Goal: Information Seeking & Learning: Check status

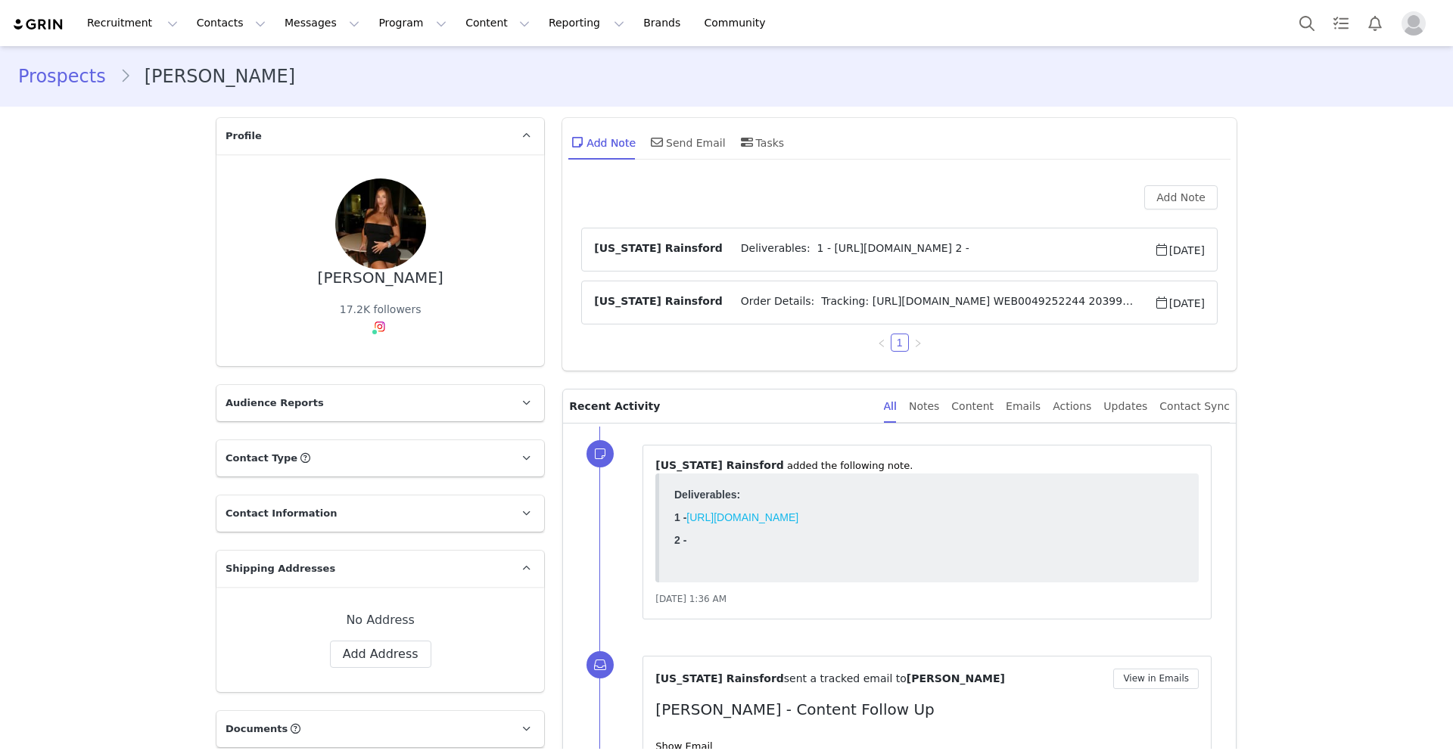
click at [845, 304] on span "Order Details: Tracking: [URL][DOMAIN_NAME] WEB0049252244 20399113-01 MOOLOO Mo…" at bounding box center [937, 303] width 431 height 18
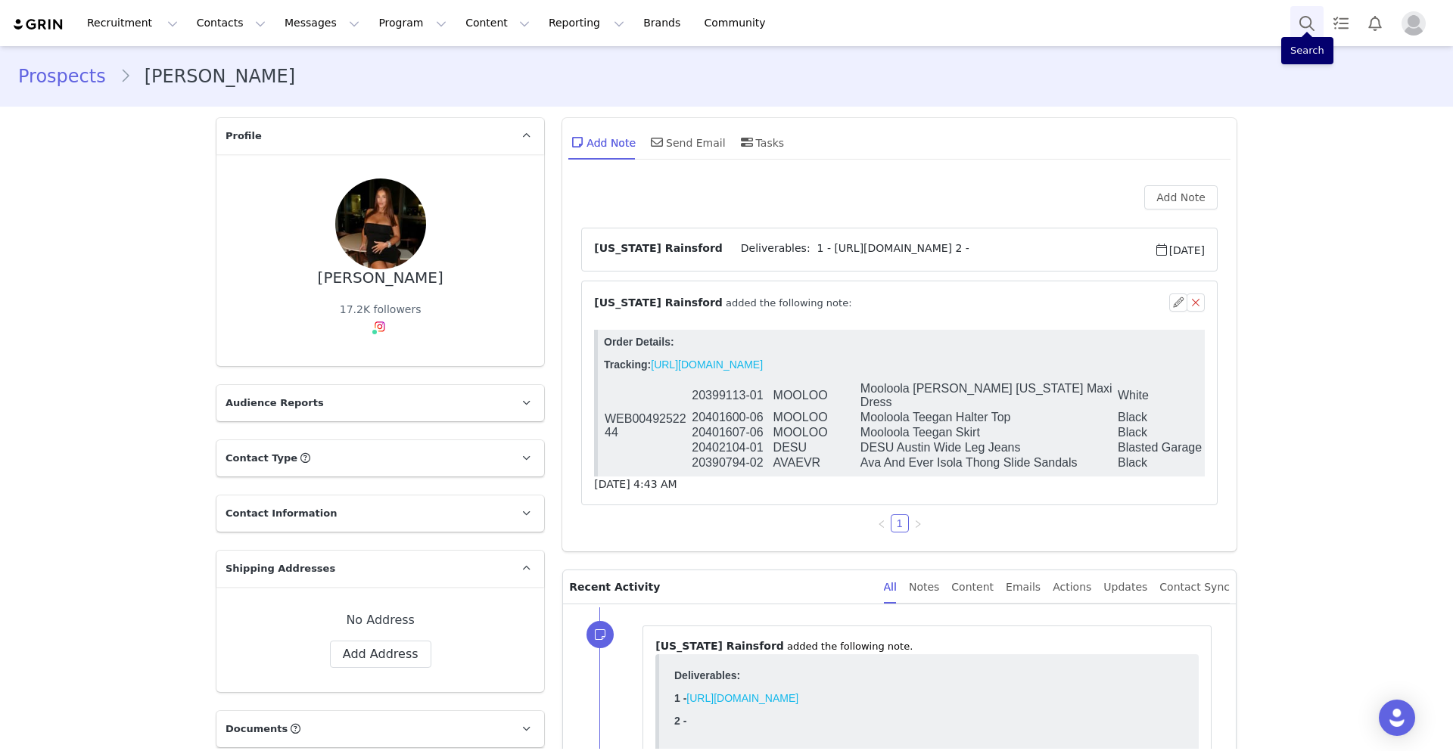
click at [1303, 19] on button "Search" at bounding box center [1306, 23] width 33 height 34
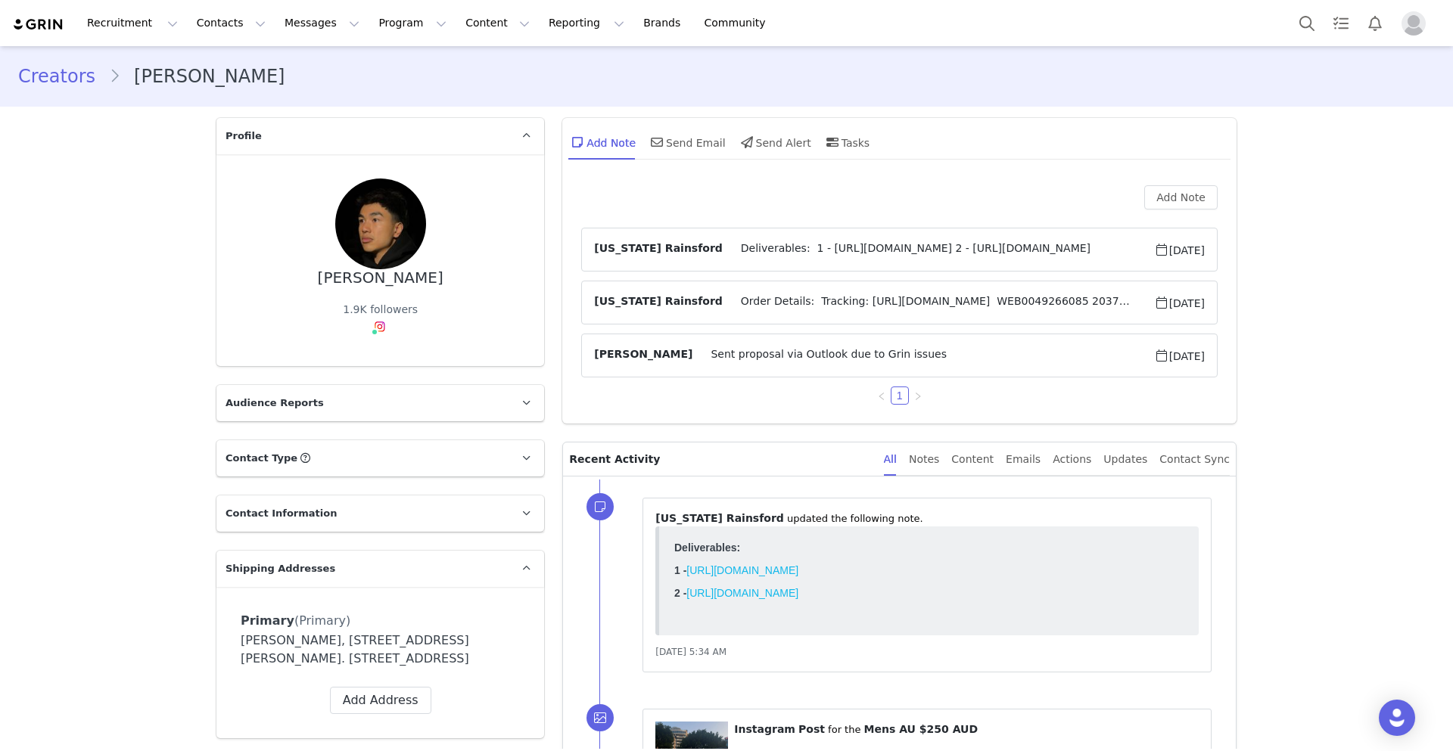
click at [756, 246] on span "Deliverables: 1 - [URL][DOMAIN_NAME] 2 - [URL][DOMAIN_NAME]" at bounding box center [937, 250] width 431 height 18
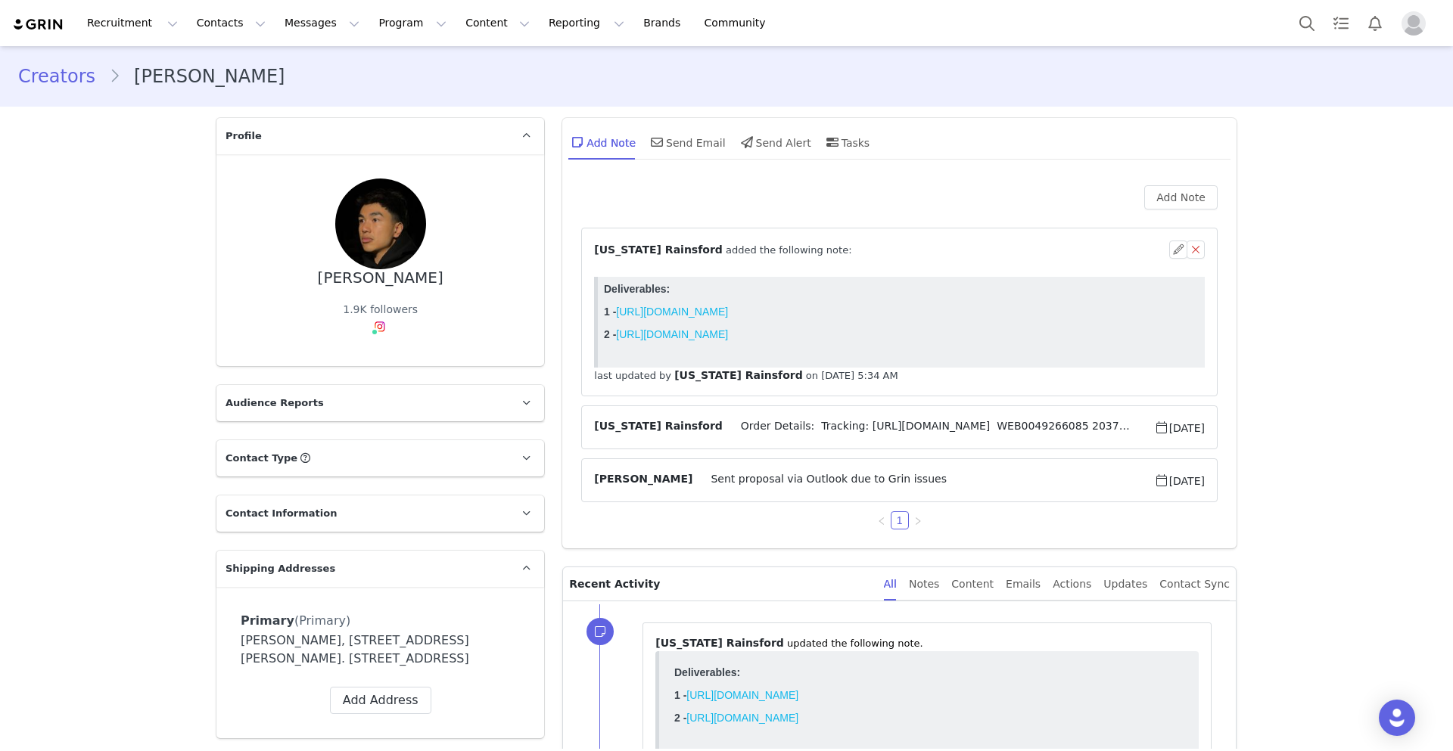
click at [751, 426] on span "Order Details: Tracking: [URL][DOMAIN_NAME] WEB0049266085 20375918-01 RIPCUR Ri…" at bounding box center [937, 427] width 431 height 18
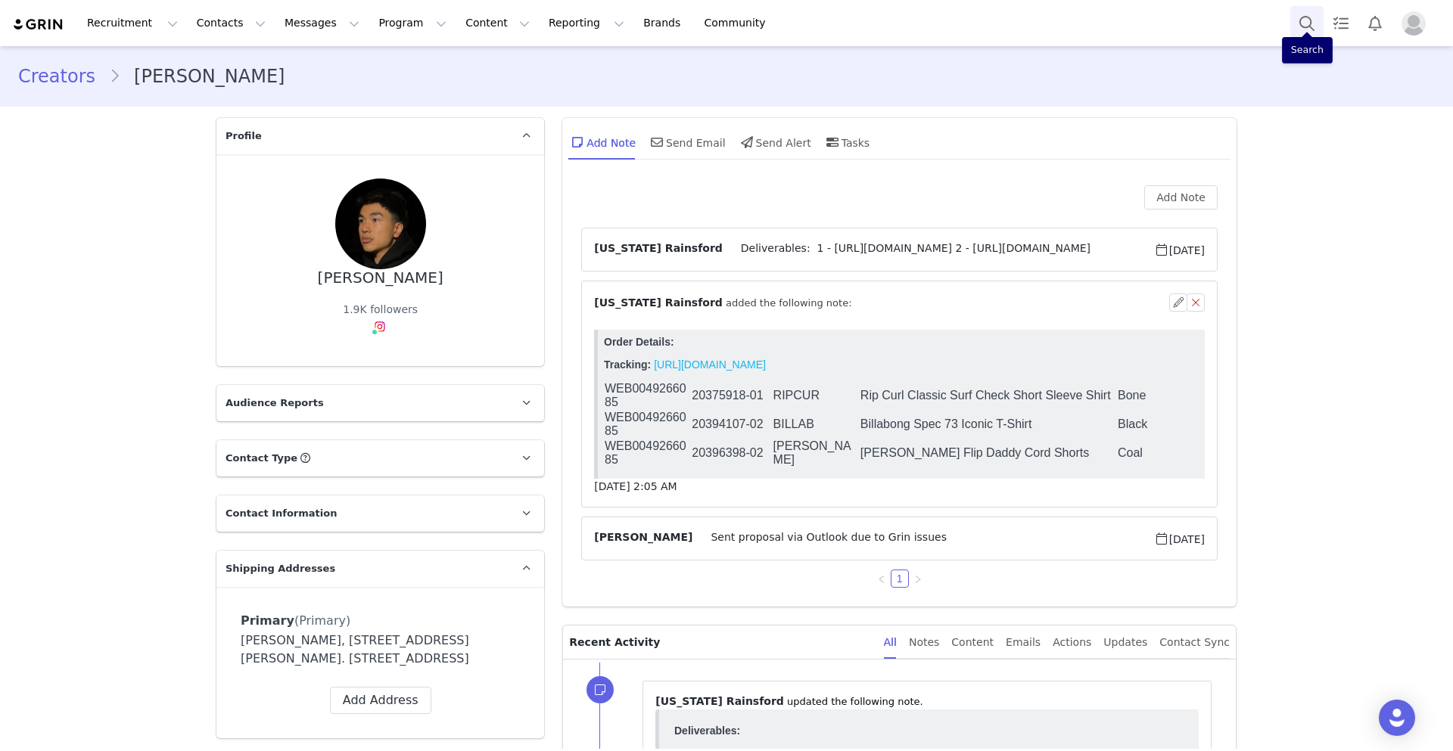
click at [1297, 26] on button "Search" at bounding box center [1306, 23] width 33 height 34
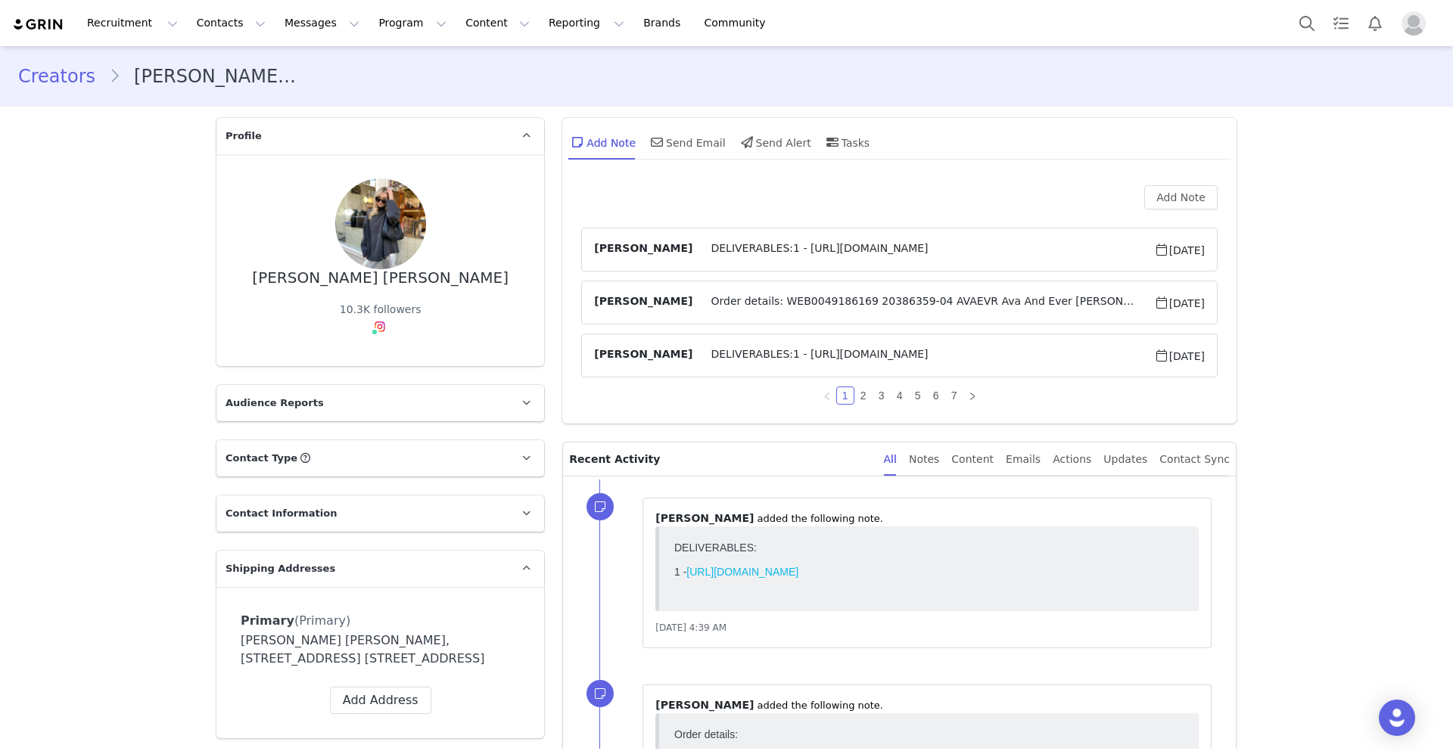
click at [762, 284] on article "Hannah Salmon Order details: WEB0049186169 20386359-04 AVAEVR Ava And Ever Olli…" at bounding box center [899, 303] width 636 height 44
click at [762, 299] on span "Order details: WEB0049186169 20386359-04 AVAEVR Ava And Ever Ollie Dicaprio Pan…" at bounding box center [922, 303] width 461 height 18
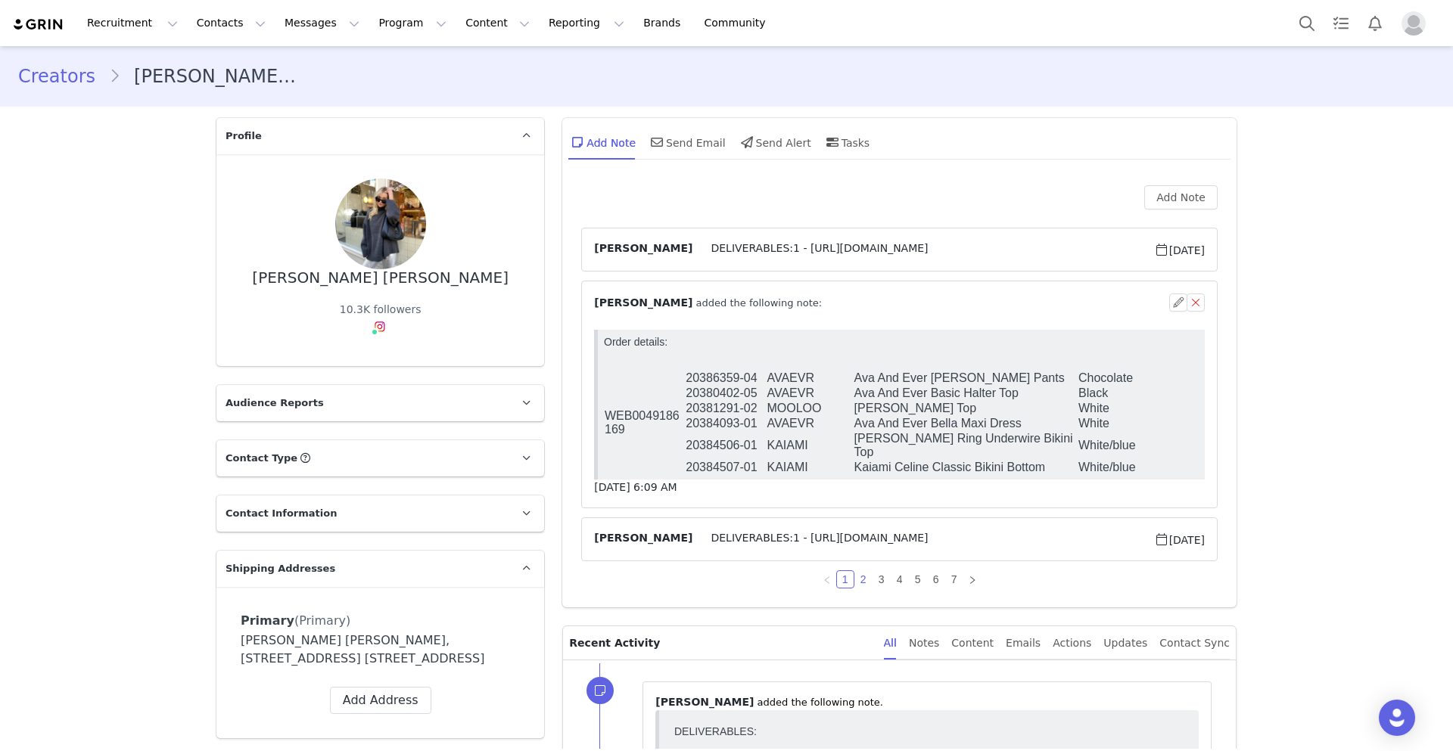
click at [859, 578] on link "2" at bounding box center [863, 579] width 17 height 17
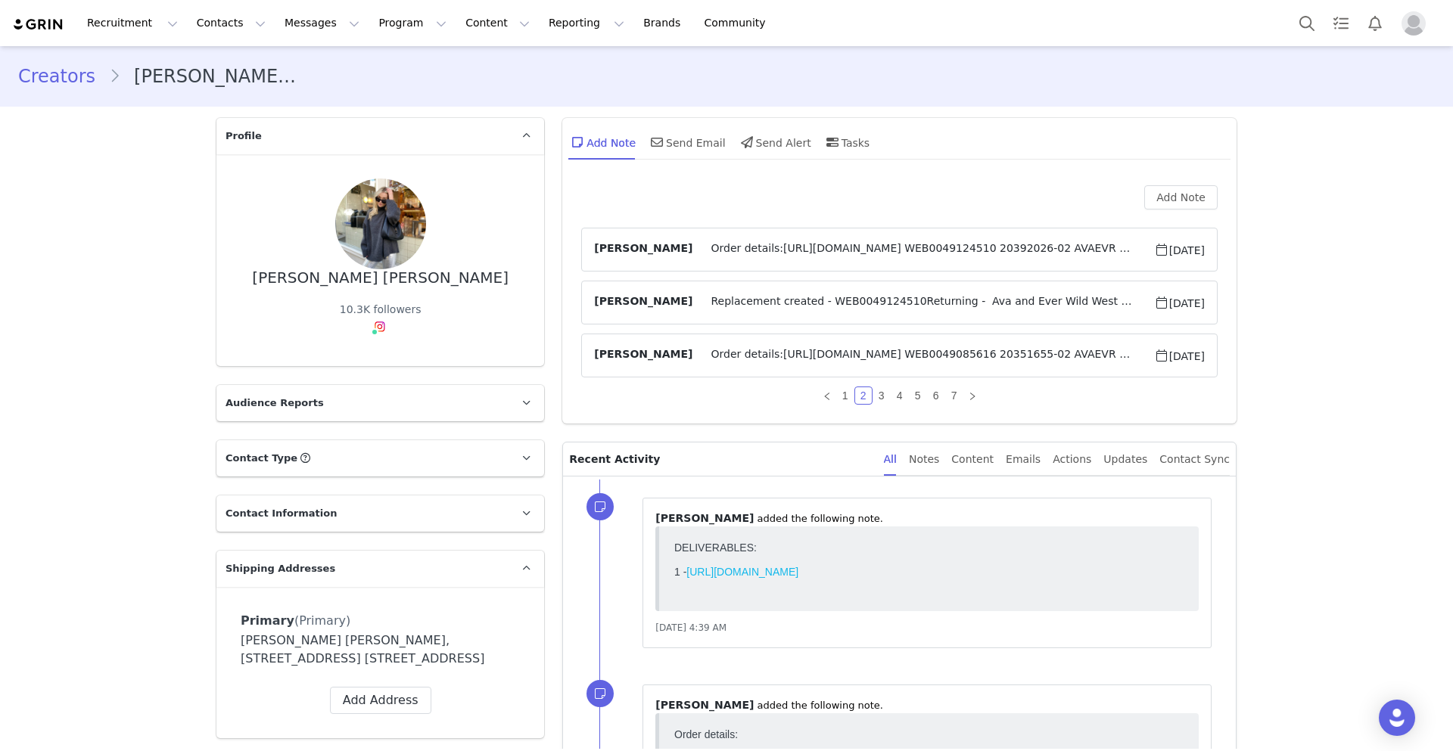
click at [845, 239] on article "Hannah Salmon Order details:https://app.shippit.com/tracking/PPMhh8QHKhyau WEB0…" at bounding box center [899, 250] width 636 height 44
click at [844, 247] on span "Order details:https://app.shippit.com/tracking/PPMhh8QHKhyau WEB0049124510 2039…" at bounding box center [922, 250] width 461 height 18
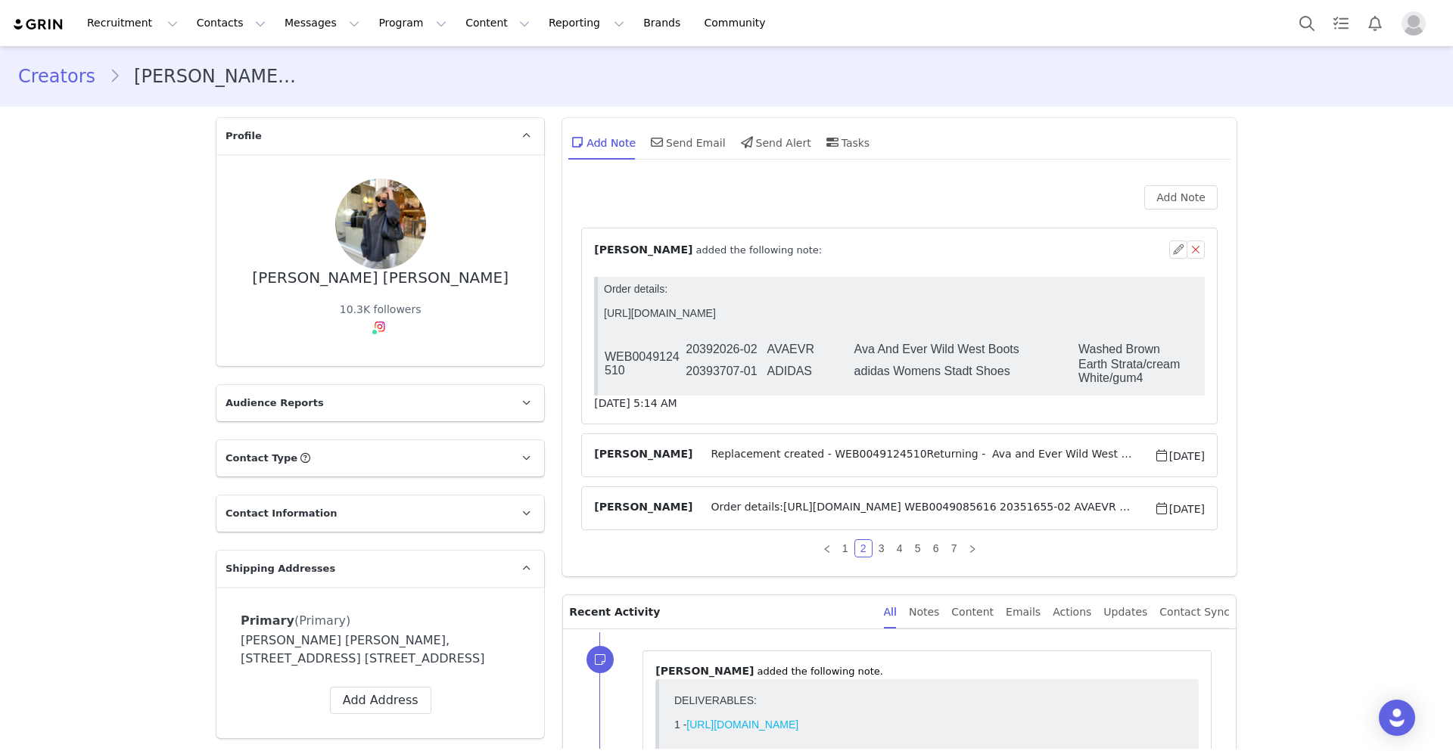
click at [775, 508] on span "Order details:https://app.shippit.com/tracking/PPB5KkP294de9 WEB0049085616 2035…" at bounding box center [922, 508] width 461 height 18
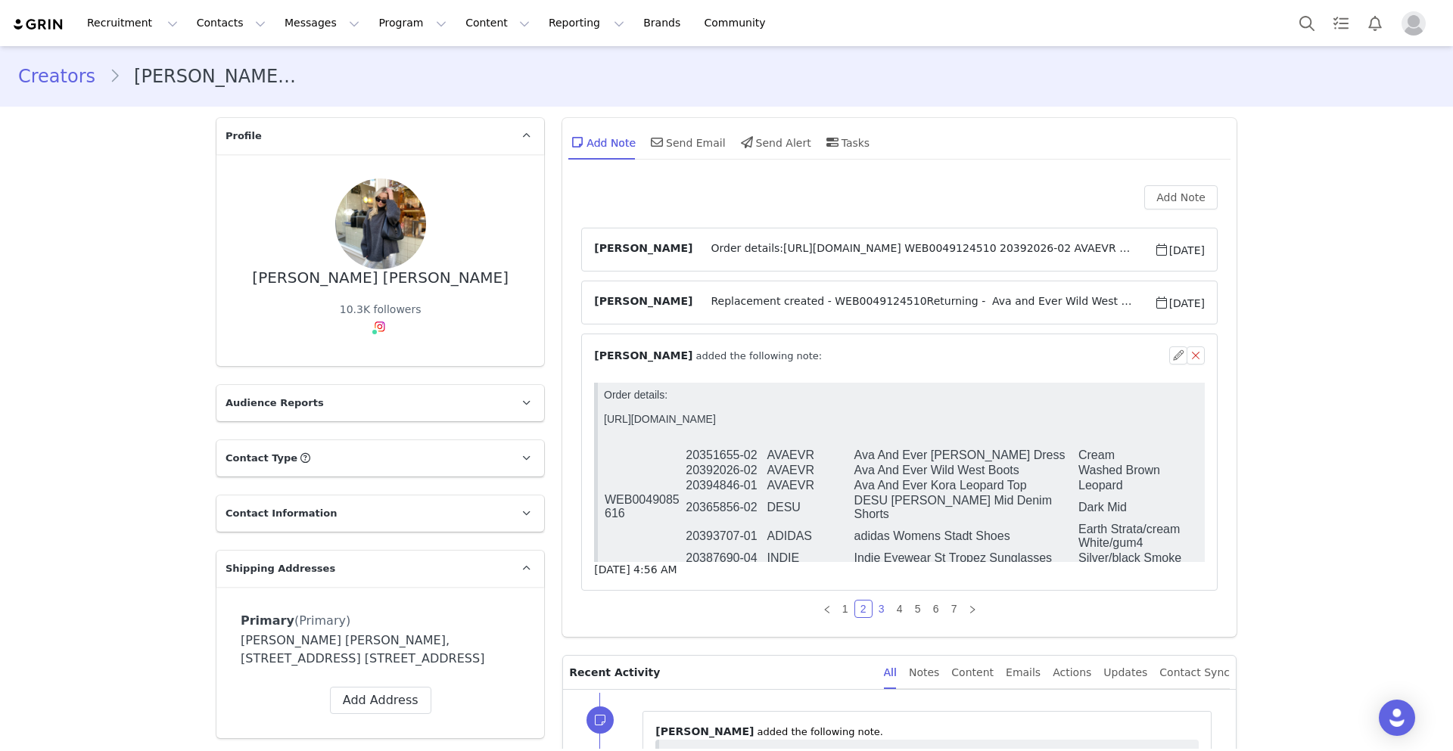
click at [878, 606] on link "3" at bounding box center [881, 609] width 17 height 17
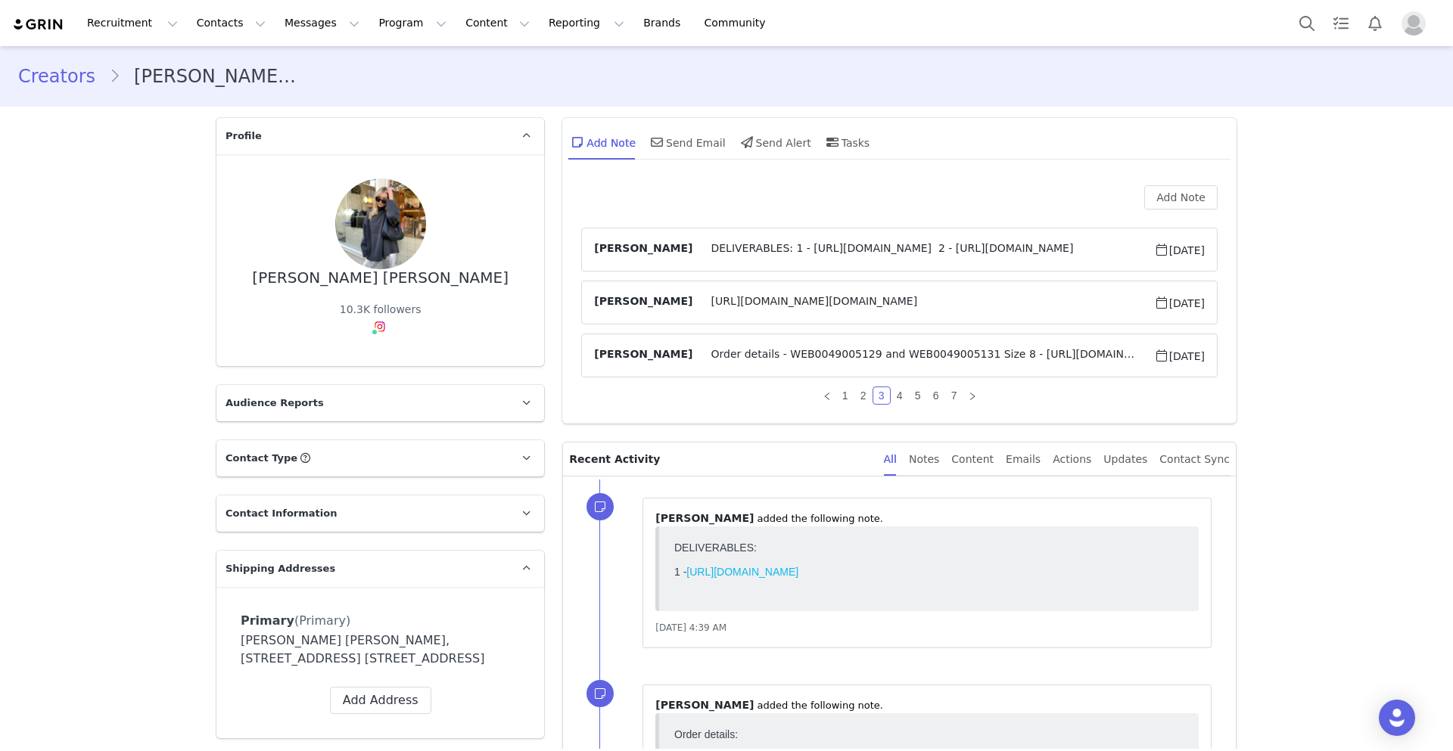
click at [817, 253] on span "DELIVERABLES: 1 - https://www.instagram.com/p/DKT_yyXs79h/?img_index=1 2 - http…" at bounding box center [922, 250] width 461 height 18
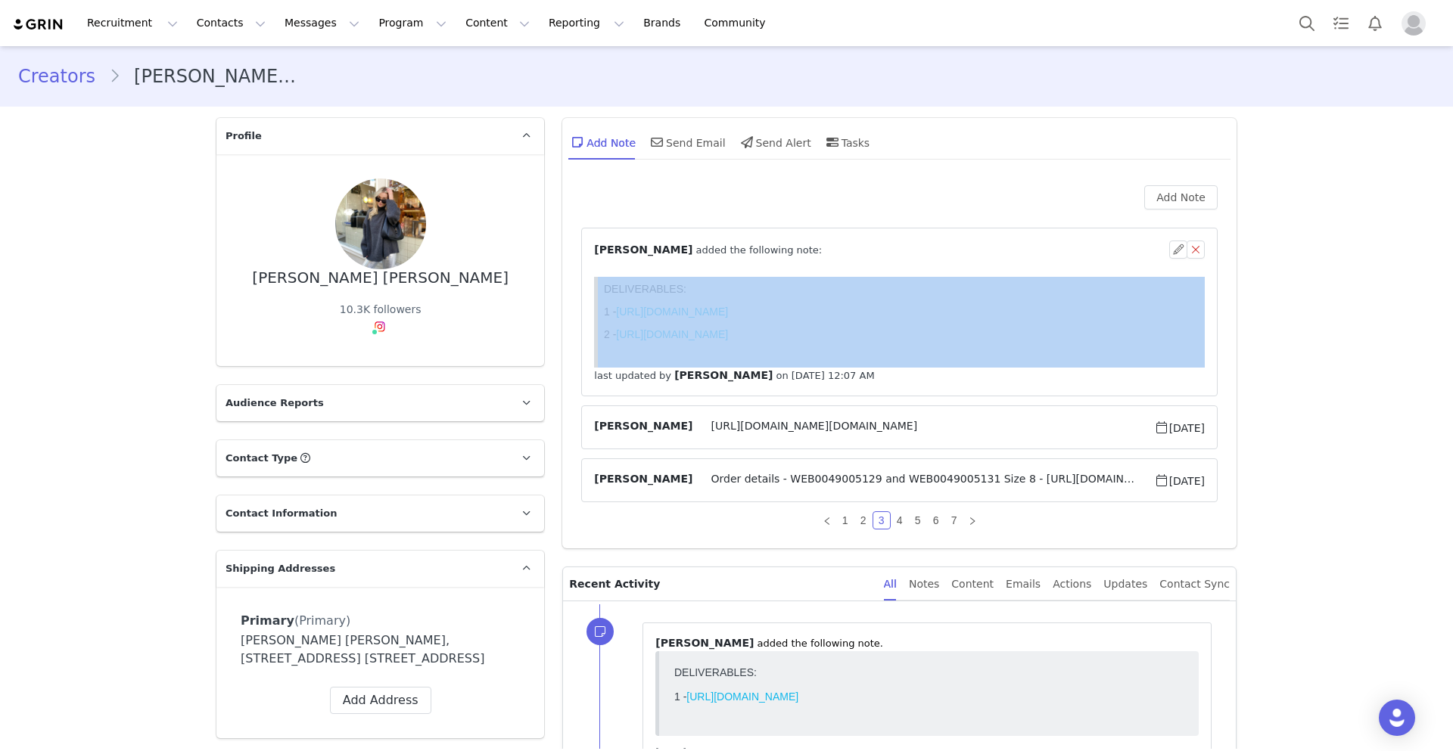
click at [817, 252] on div "⁨ Hannah Salmon ⁩ added the following note:" at bounding box center [881, 250] width 575 height 16
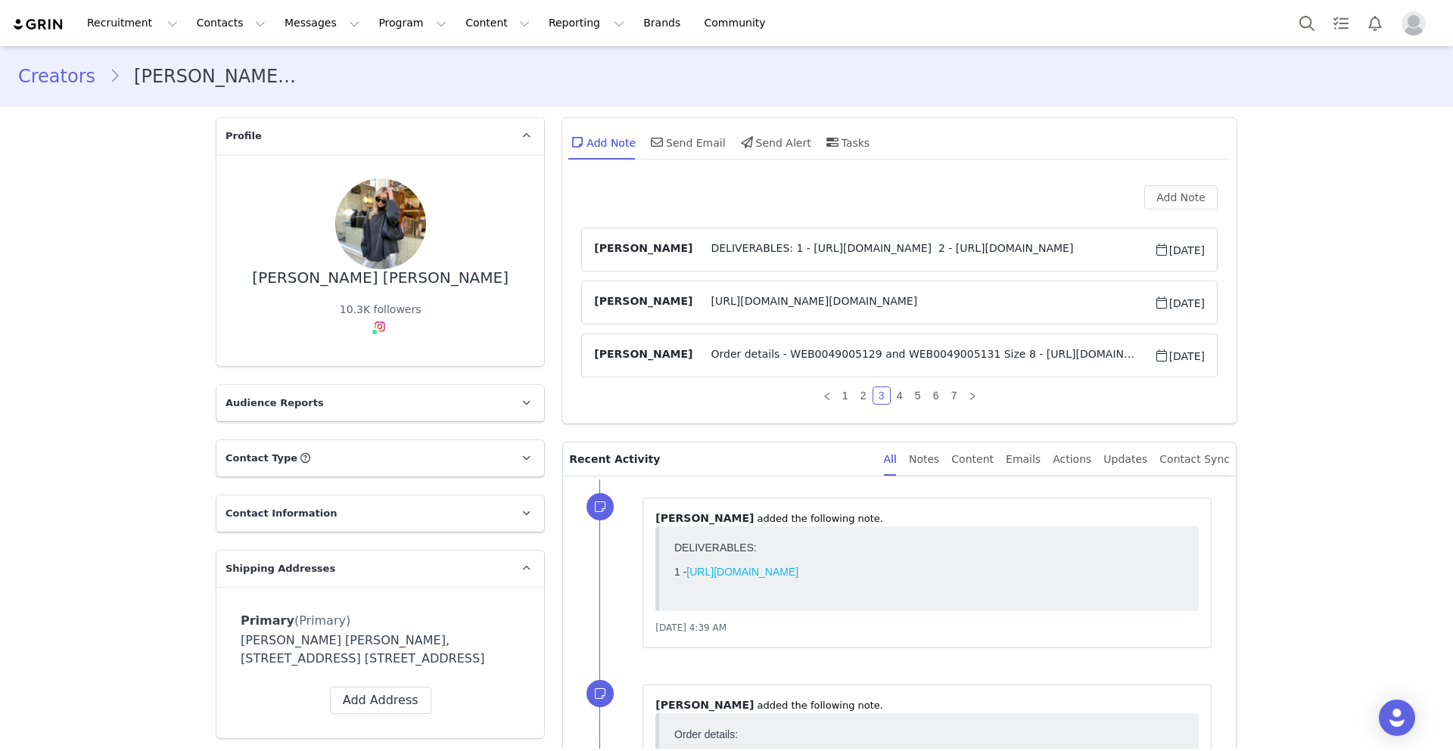
click at [806, 310] on span "https://app.shippit.com/tracking/ppcaykbhfb4jdhttps://app.shippit.com/tracking/…" at bounding box center [922, 303] width 461 height 18
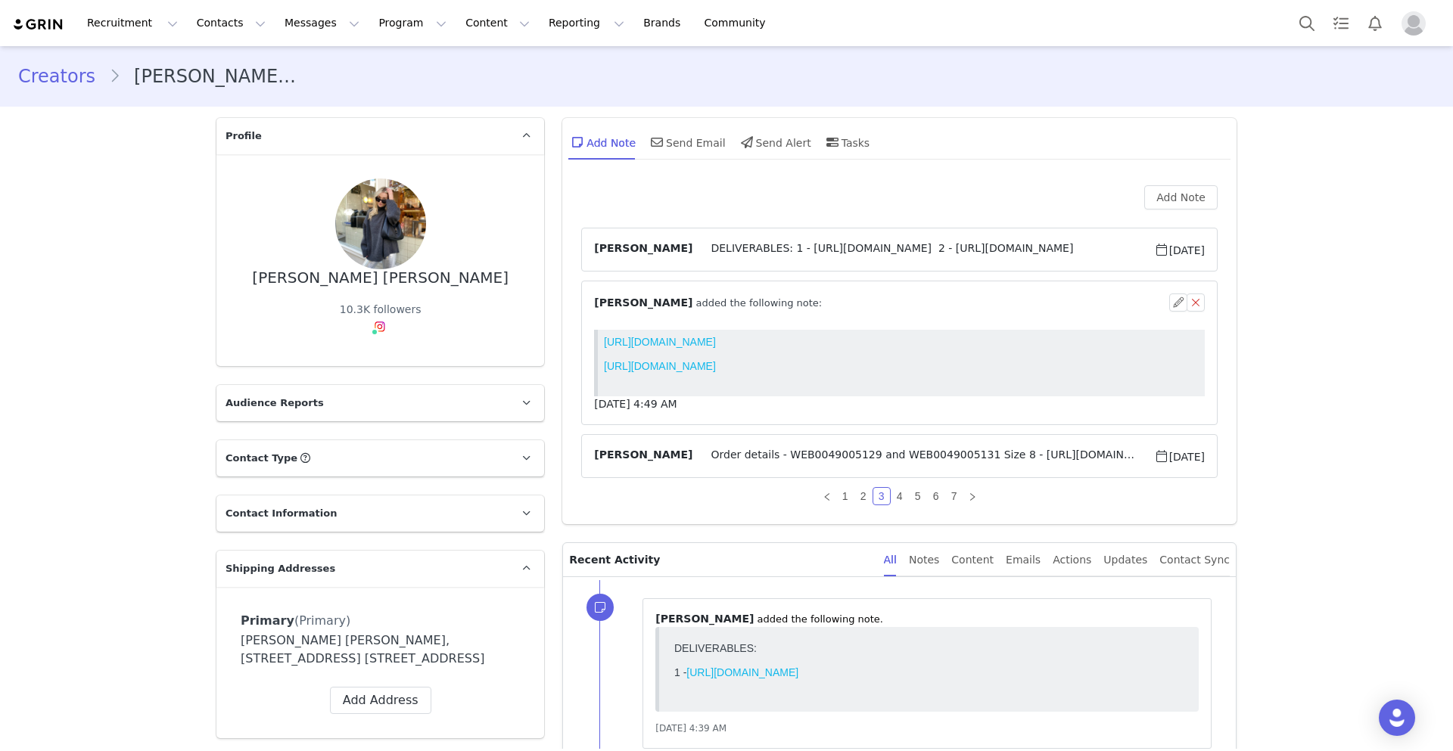
click at [806, 310] on div "⁨ Hannah Salmon ⁩ added the following note:" at bounding box center [899, 303] width 611 height 18
drag, startPoint x: 790, startPoint y: 431, endPoint x: 788, endPoint y: 440, distance: 8.5
click at [789, 440] on div "Hannah Salmon DELIVERABLES: 1 - https://www.instagram.com/p/DKT_yyXs79h/?img_in…" at bounding box center [899, 353] width 636 height 250
click at [774, 455] on span "Order details - WEB0049005129 and WEB0049005131 Size 8 - https://www.citybeach.…" at bounding box center [922, 456] width 461 height 18
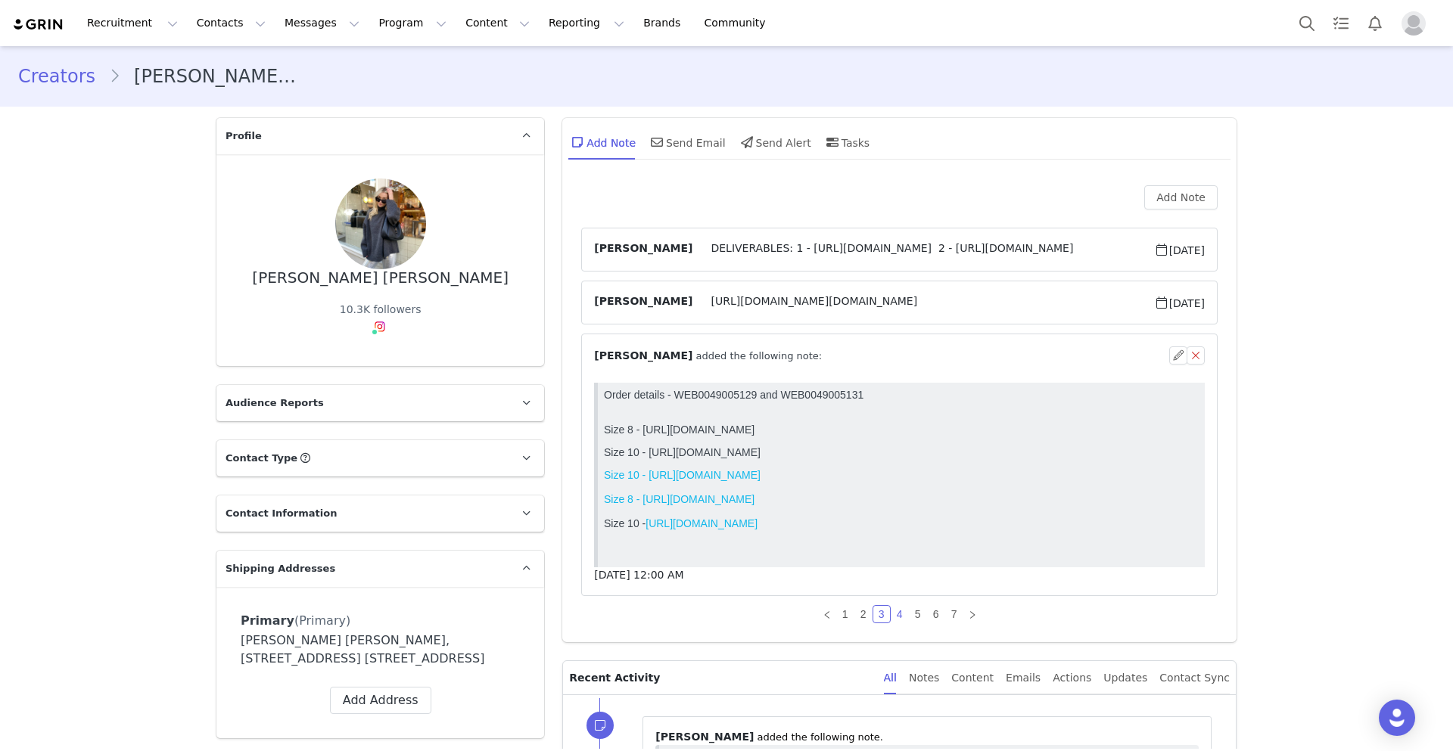
click at [898, 615] on link "4" at bounding box center [899, 614] width 17 height 17
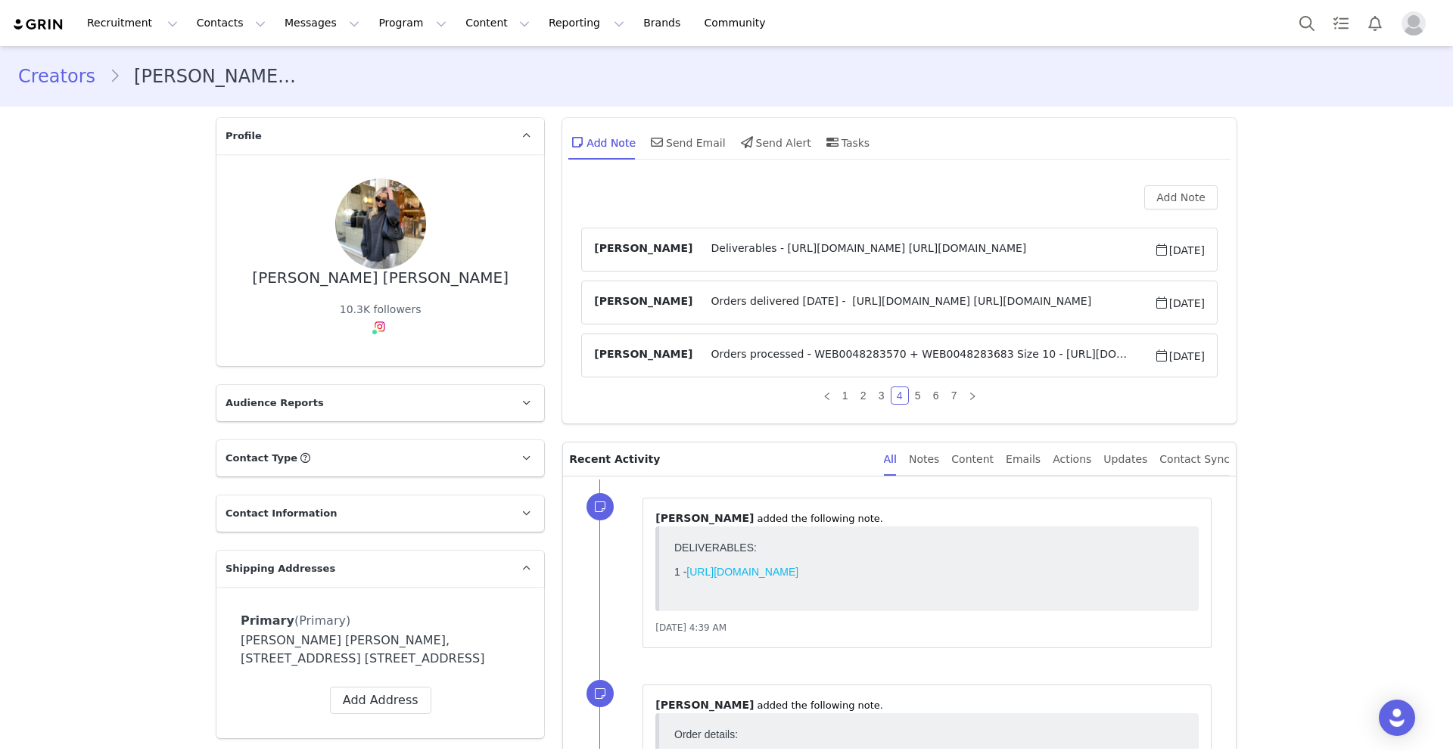
click at [812, 252] on span "Deliverables - https://www.instagram.com/p/DCUpe9Fg3je/ https://www.instagram.c…" at bounding box center [922, 250] width 461 height 18
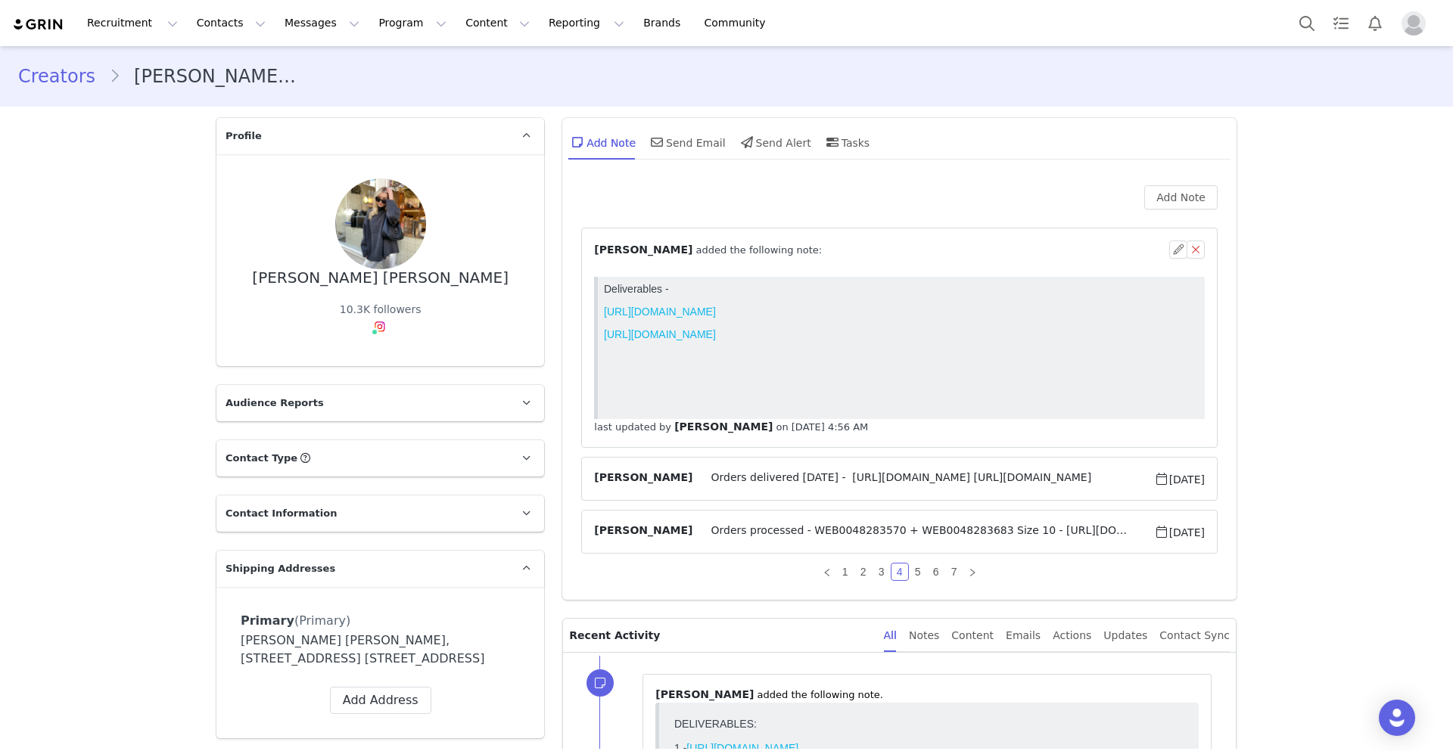
click at [812, 252] on div "⁨ Olivia Annable ⁩ added the following note:" at bounding box center [881, 250] width 575 height 16
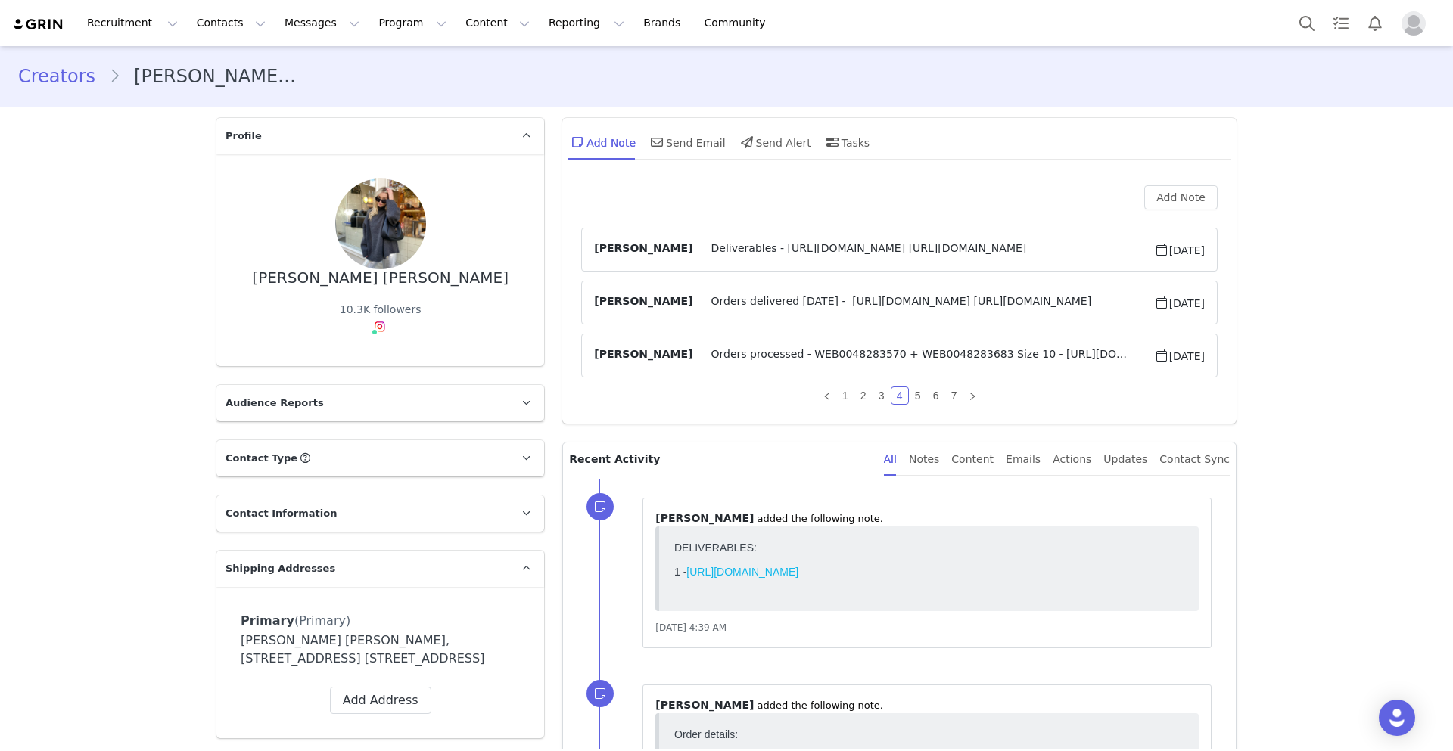
click at [796, 302] on span "Orders delivered 26 October - https://app.shippit.com/tracking/pppht420fk6l8?ut…" at bounding box center [922, 303] width 461 height 18
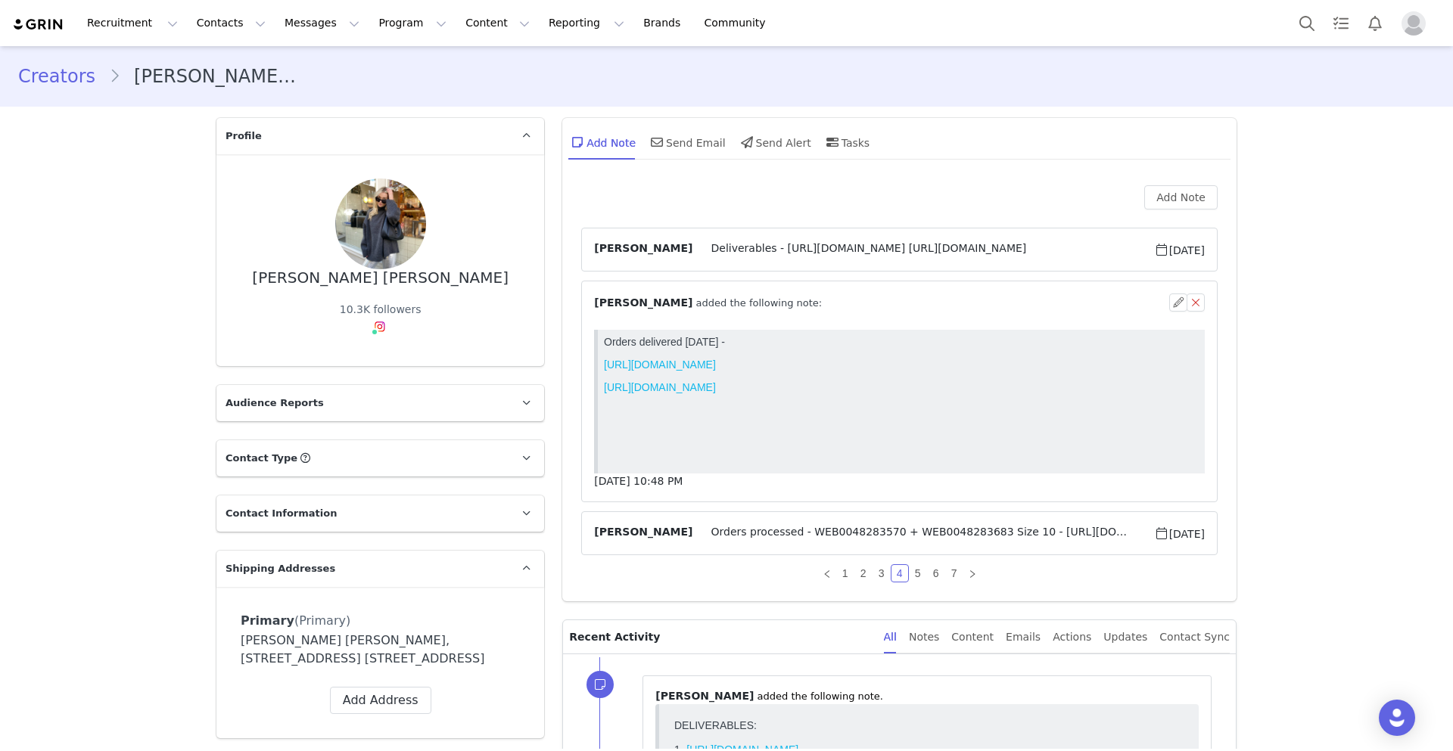
click at [796, 302] on div "⁨ Olivia Annable ⁩ added the following note:" at bounding box center [881, 303] width 575 height 16
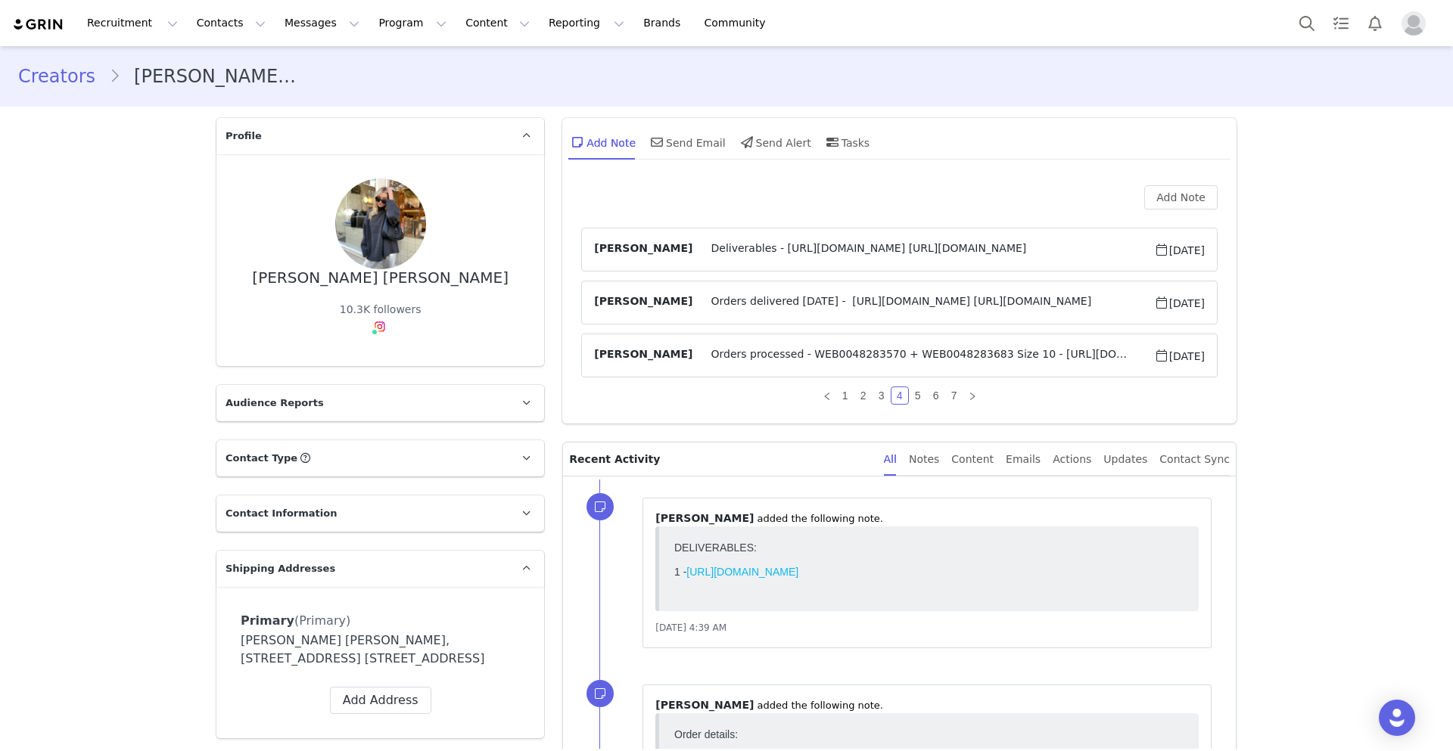
click at [796, 300] on span "Orders delivered 26 October - https://app.shippit.com/tracking/pppht420fk6l8?ut…" at bounding box center [922, 303] width 461 height 18
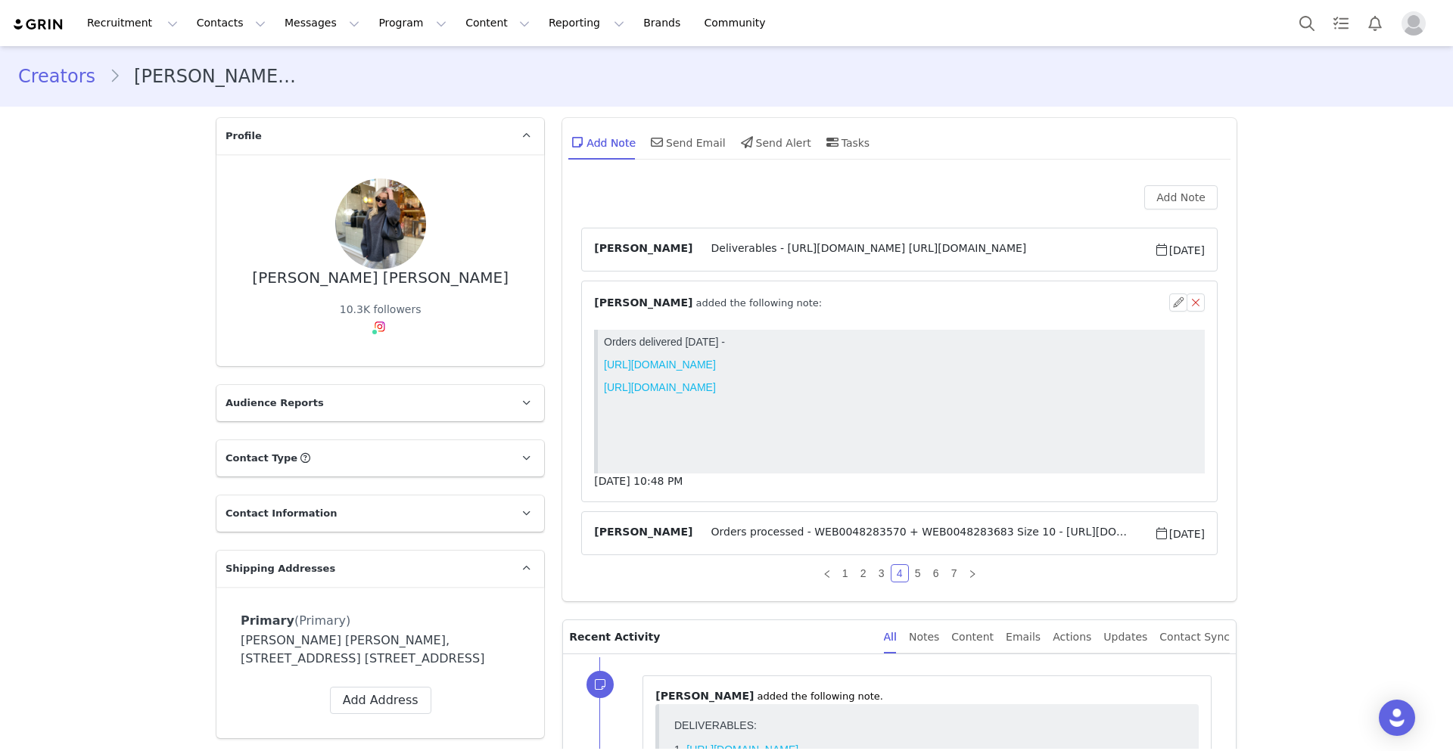
click at [783, 303] on span "⁨ Olivia Annable ⁩ added the following note:" at bounding box center [708, 303] width 228 height 16
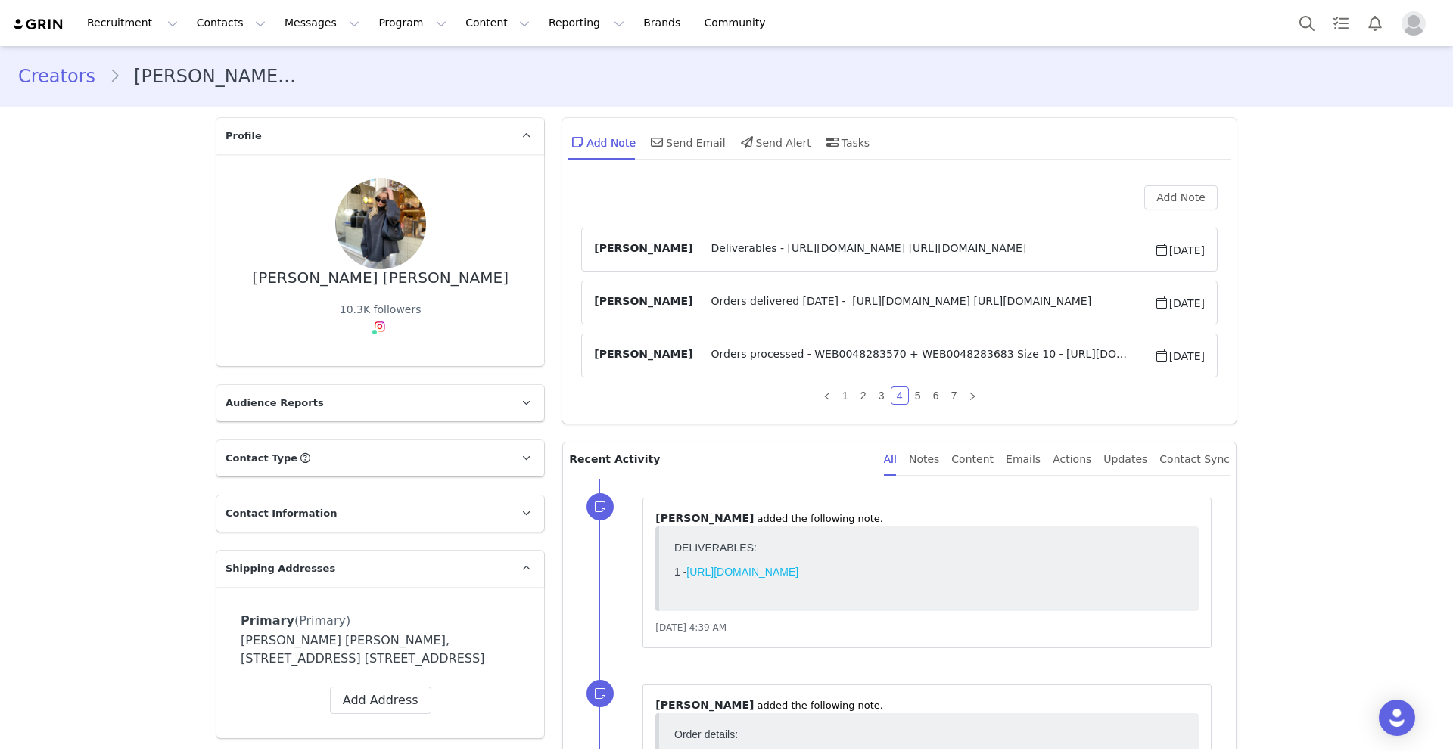
click at [800, 360] on span "Orders processed - WEB0048283570 + WEB0048283683 Size 10 - https://www.citybeac…" at bounding box center [922, 355] width 461 height 18
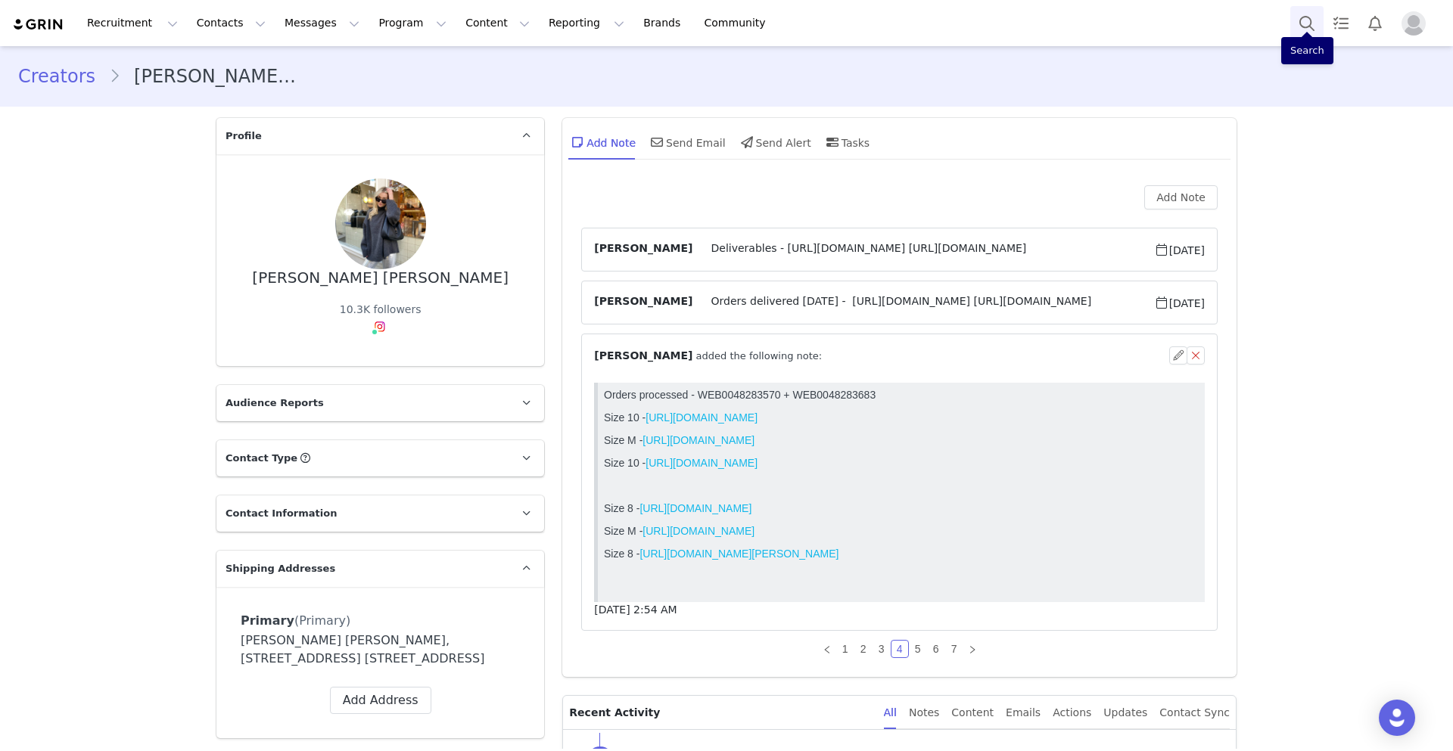
click at [1298, 22] on button "Search" at bounding box center [1306, 23] width 33 height 34
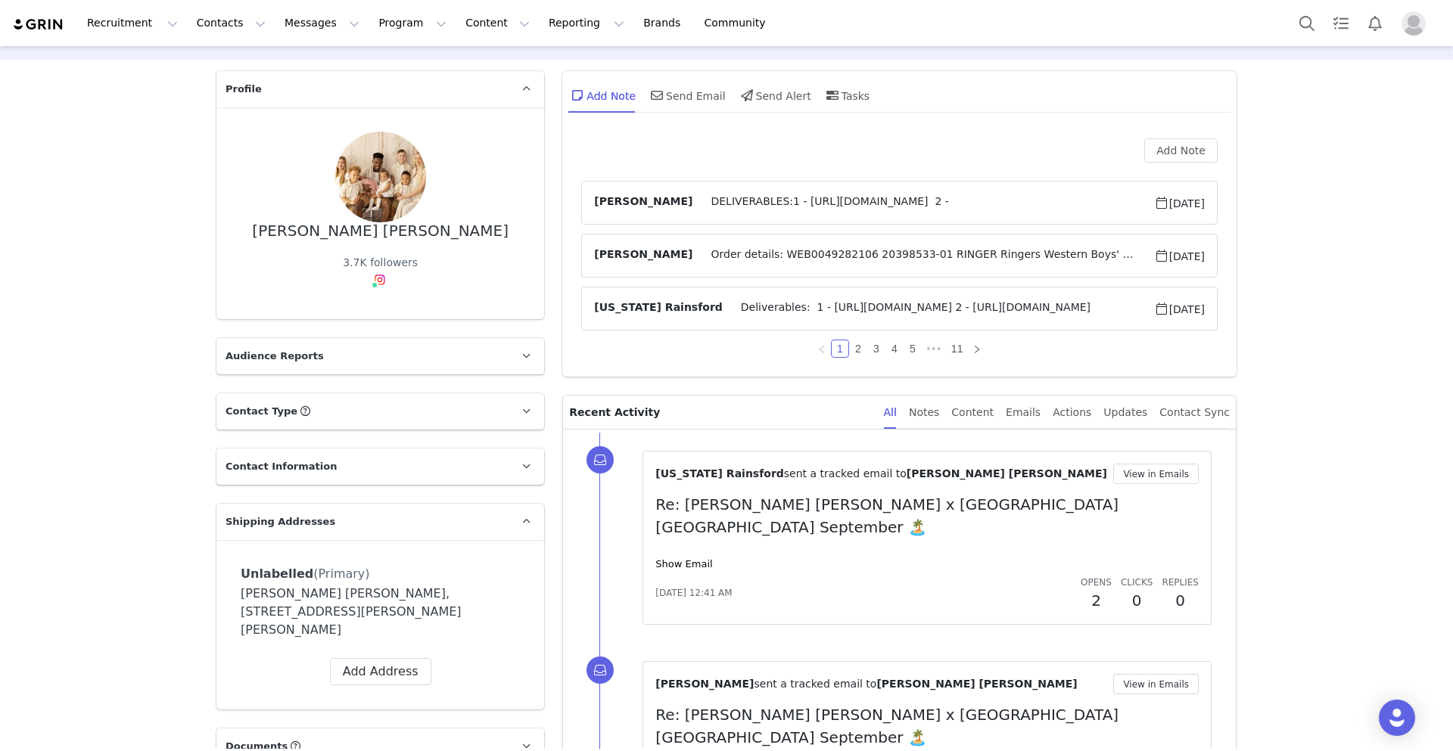
scroll to position [51, 0]
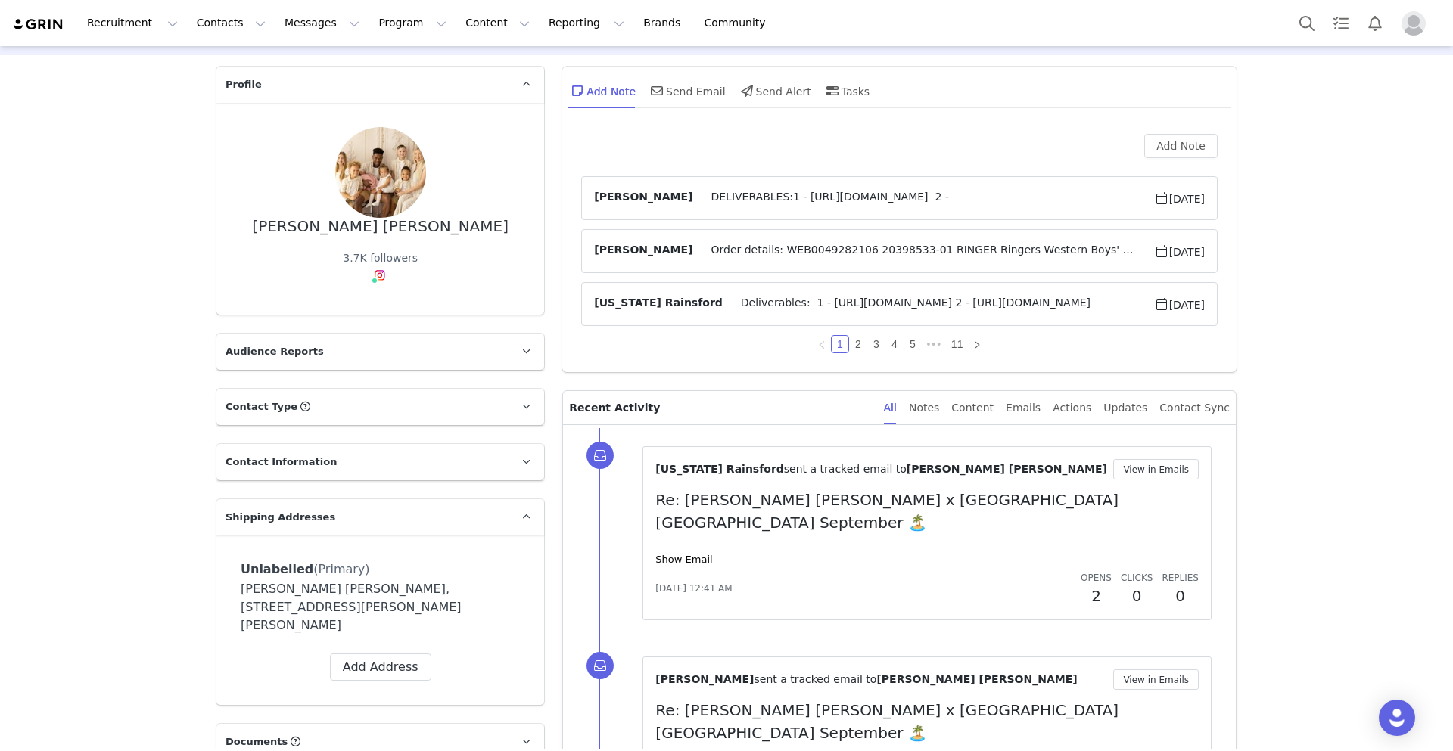
click at [809, 247] on span "Order details: WEB0049282106 20398533-01 RINGER Ringers Western Boys' [PERSON_N…" at bounding box center [922, 251] width 461 height 18
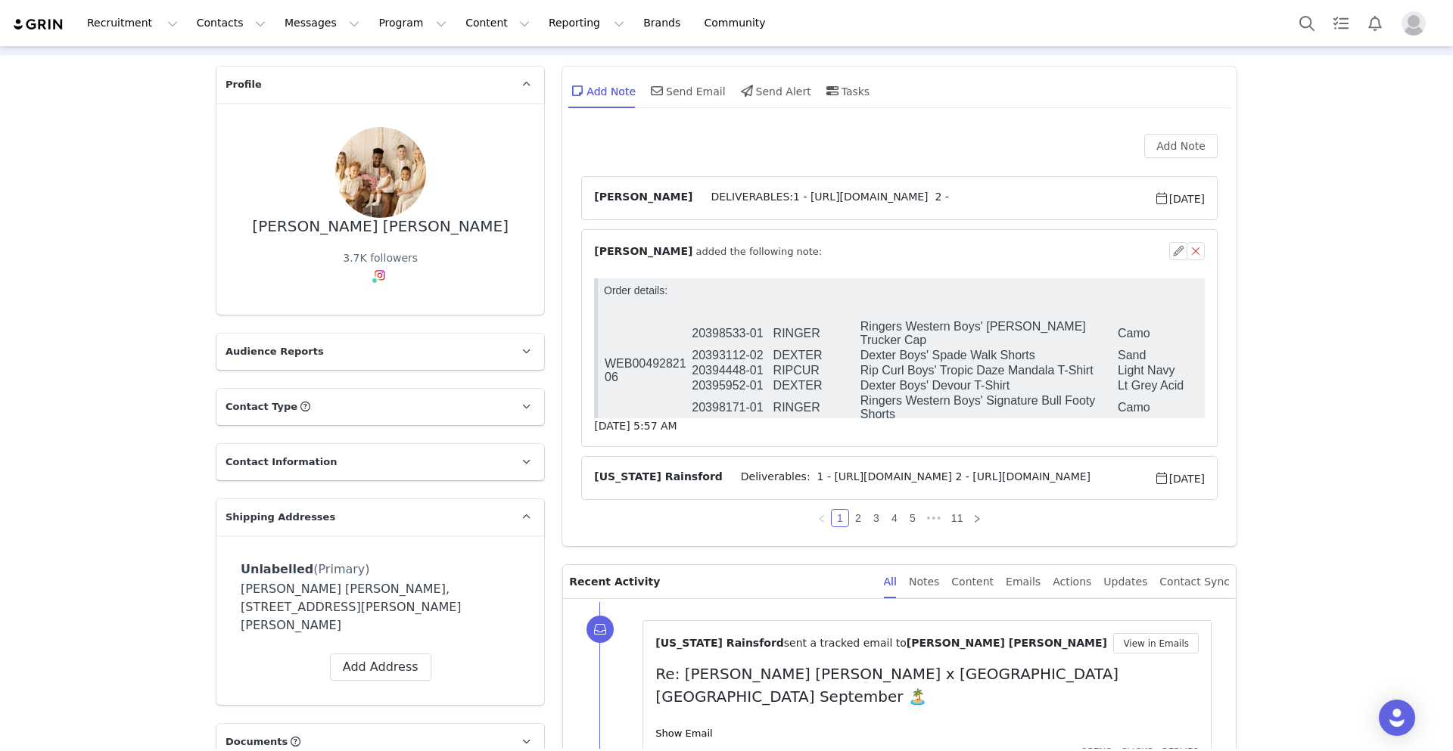
scroll to position [0, 0]
click at [719, 323] on td "20398533-01" at bounding box center [731, 333] width 81 height 29
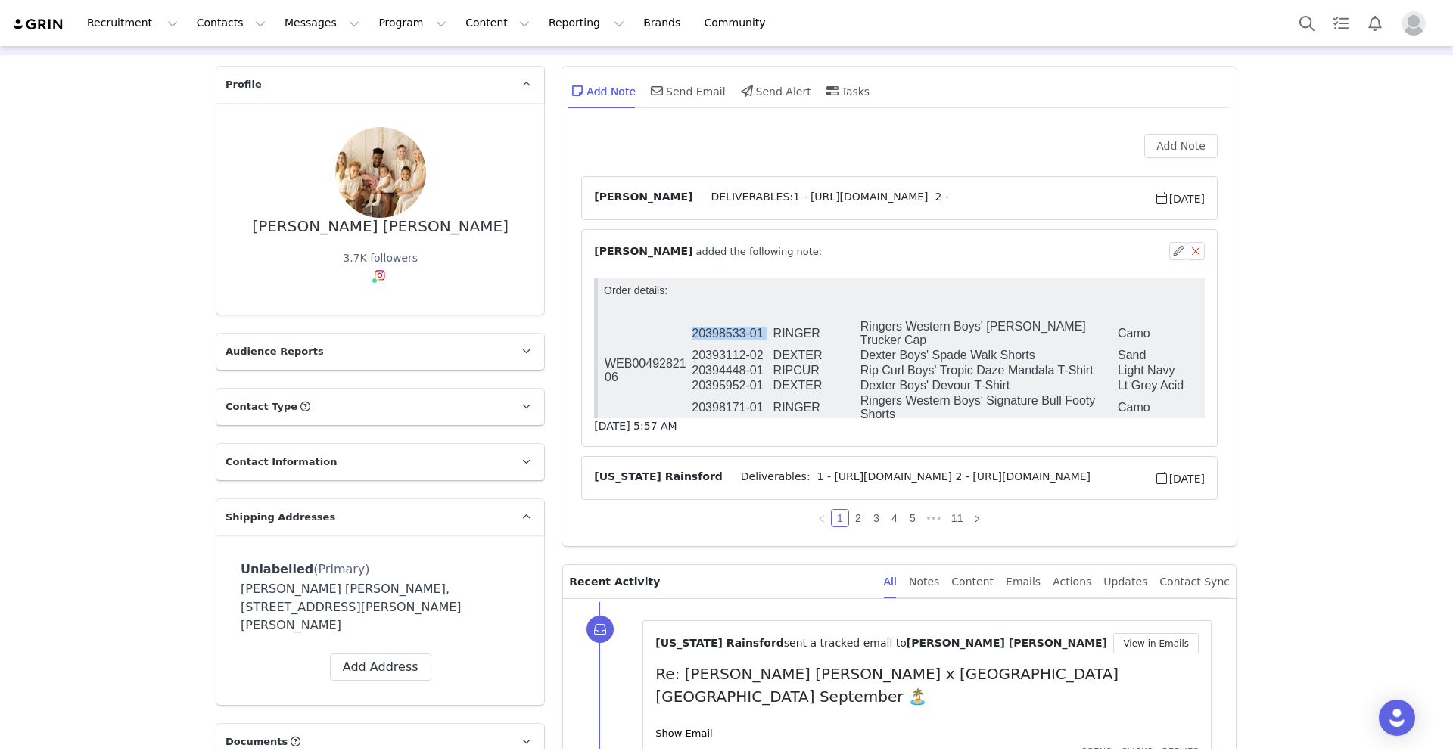
click at [719, 323] on td "20398533-01" at bounding box center [731, 333] width 81 height 29
click at [729, 348] on td "20393112-02" at bounding box center [731, 355] width 81 height 15
click at [722, 348] on td "20393112-02" at bounding box center [731, 355] width 81 height 15
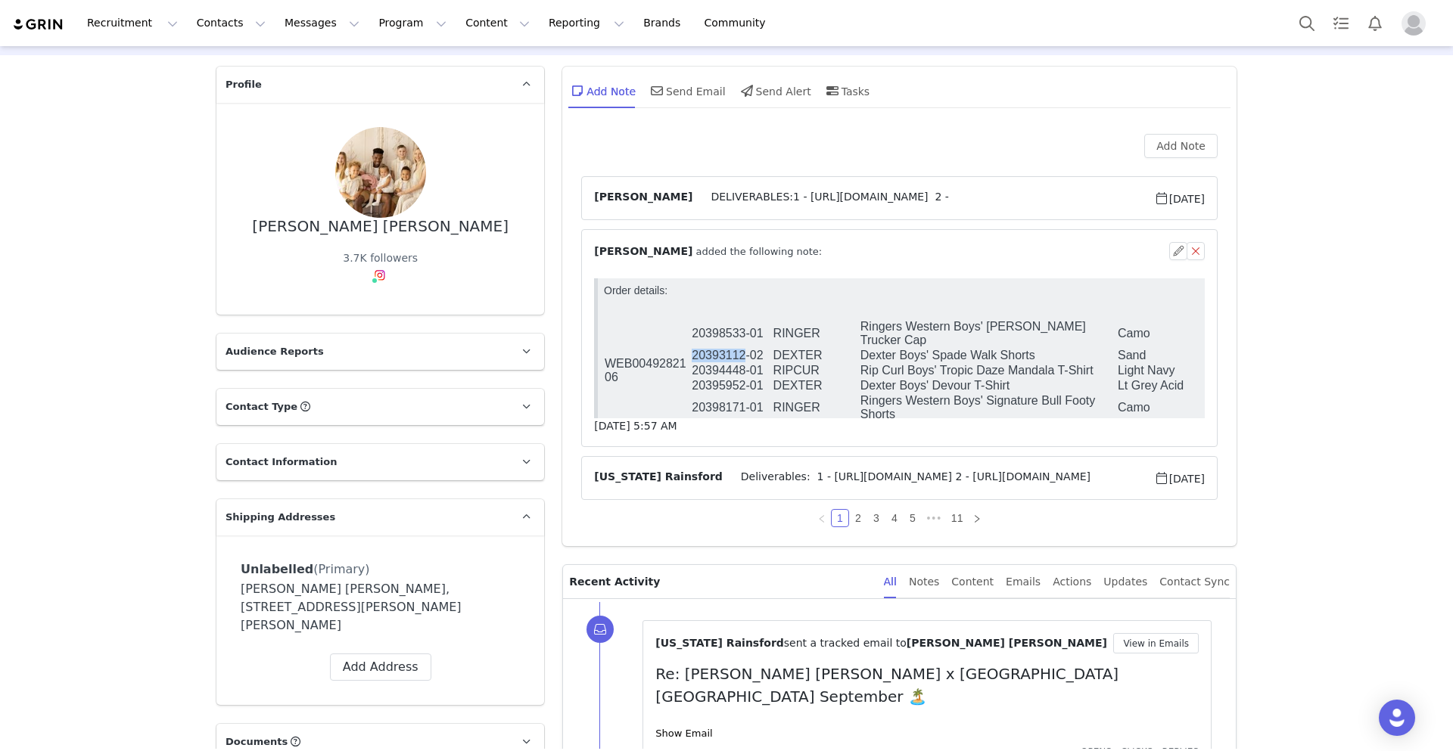
click at [722, 348] on td "20393112-02" at bounding box center [731, 355] width 81 height 15
copy tr "20393112-02"
click at [719, 363] on td "20394448-01" at bounding box center [731, 370] width 81 height 15
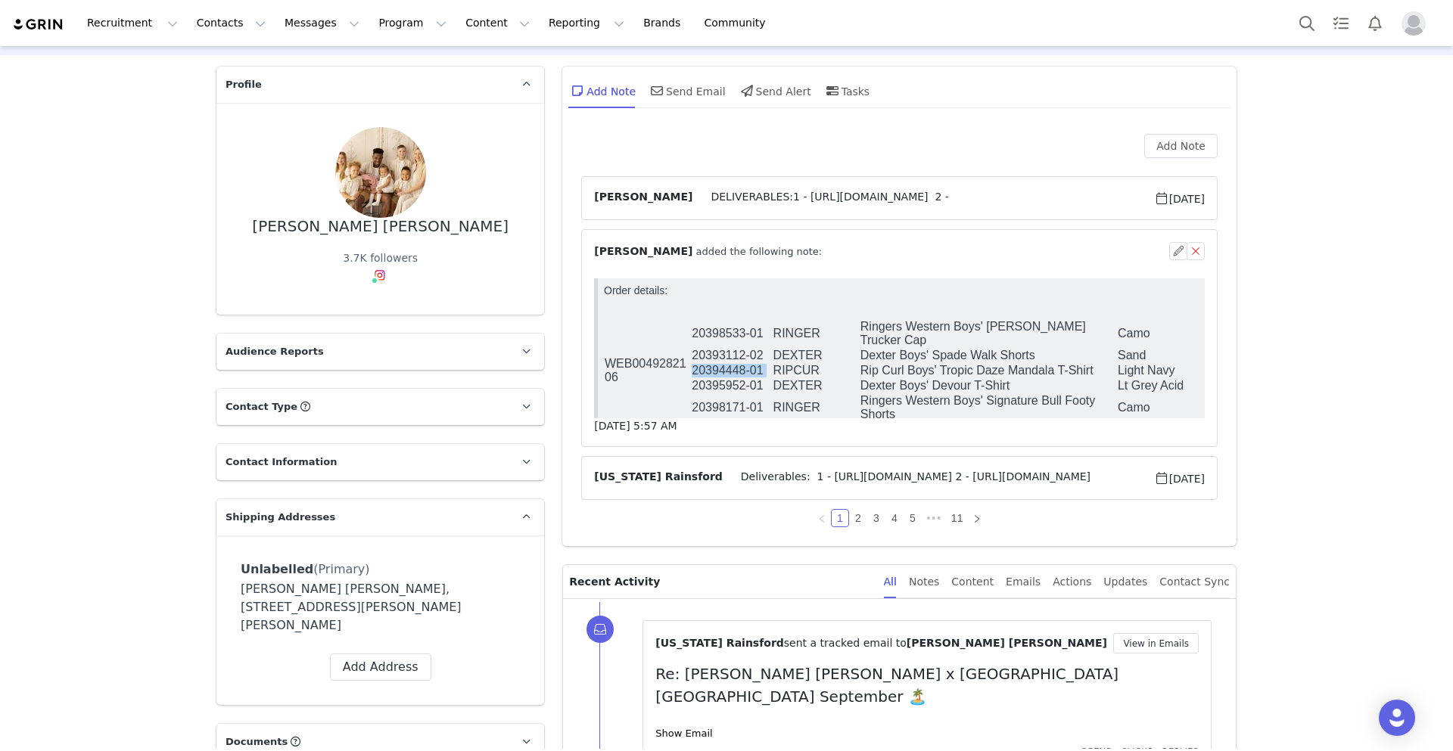
click at [719, 363] on td "20394448-01" at bounding box center [731, 370] width 81 height 15
copy tr "20394448-01"
click at [728, 396] on td "20398171-01" at bounding box center [731, 407] width 81 height 29
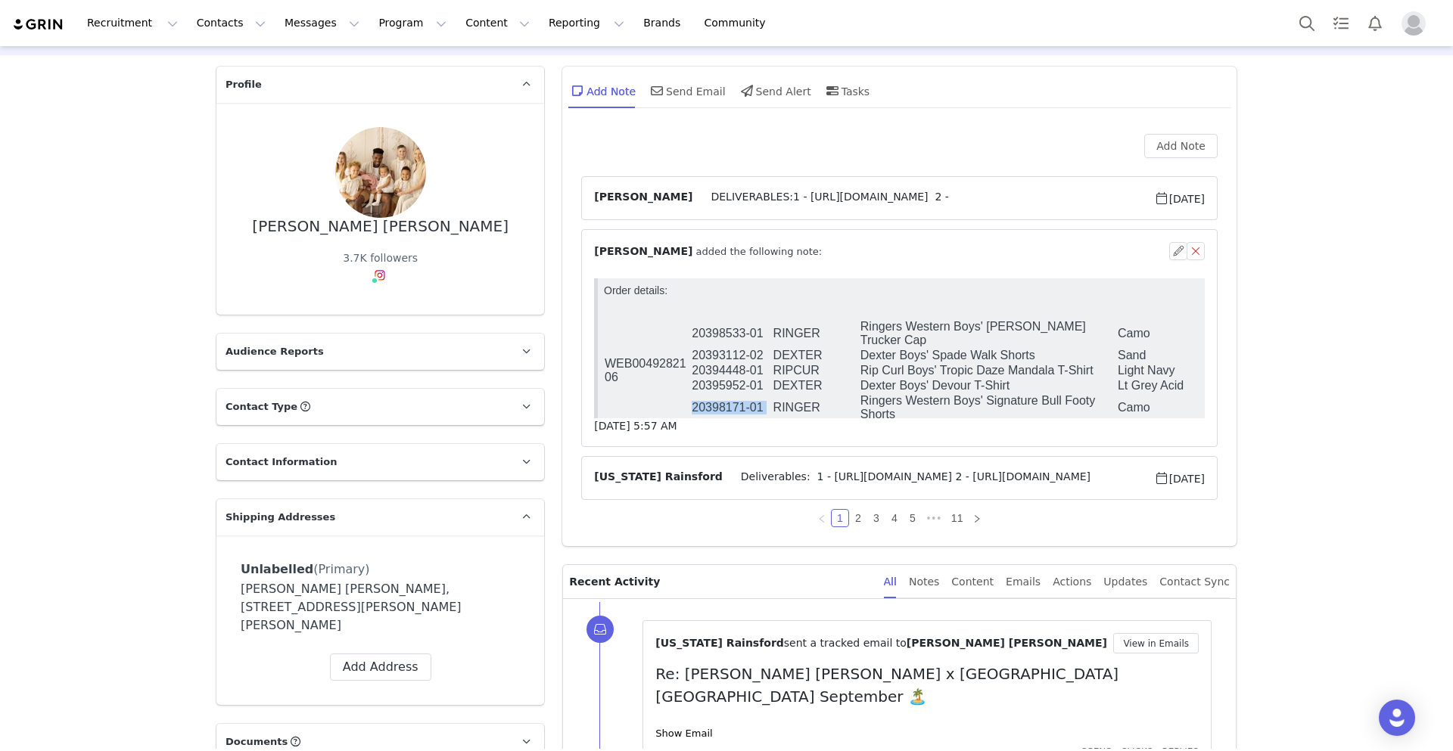
copy tr "20398171-01"
click at [727, 378] on td "20395952-01" at bounding box center [731, 385] width 81 height 15
copy tr "20395952-01"
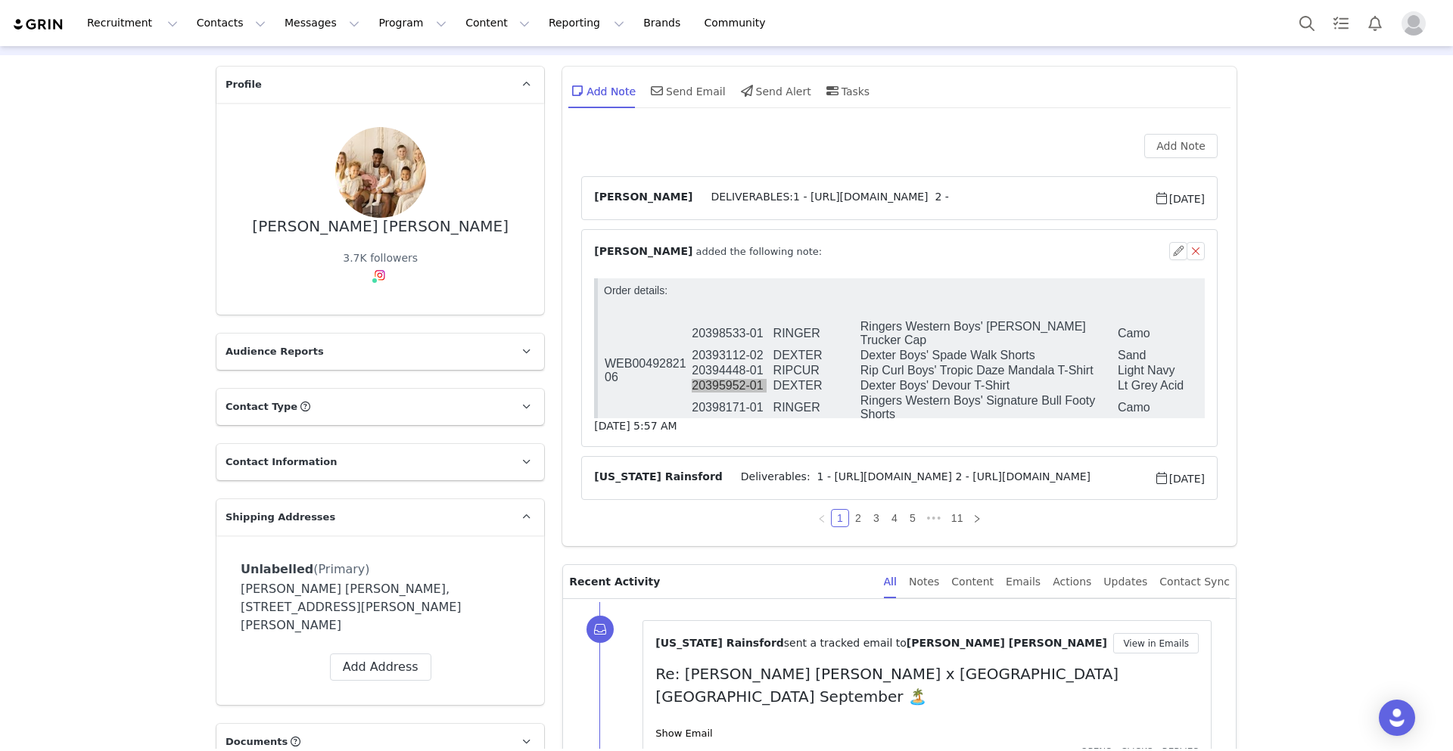
click at [783, 473] on span "Deliverables: 1 - [URL][DOMAIN_NAME] 2 - [URL][DOMAIN_NAME]" at bounding box center [937, 478] width 431 height 18
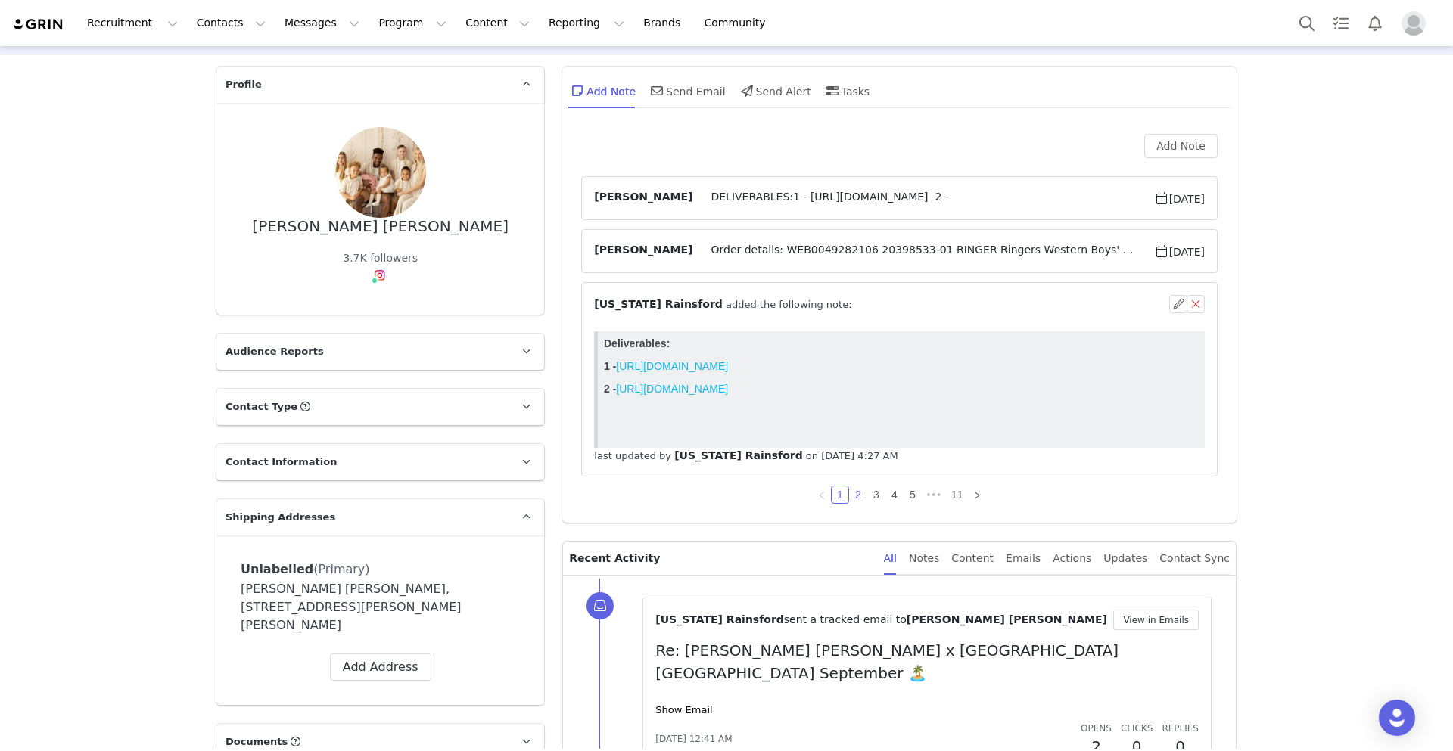
click at [860, 503] on link "2" at bounding box center [858, 494] width 17 height 17
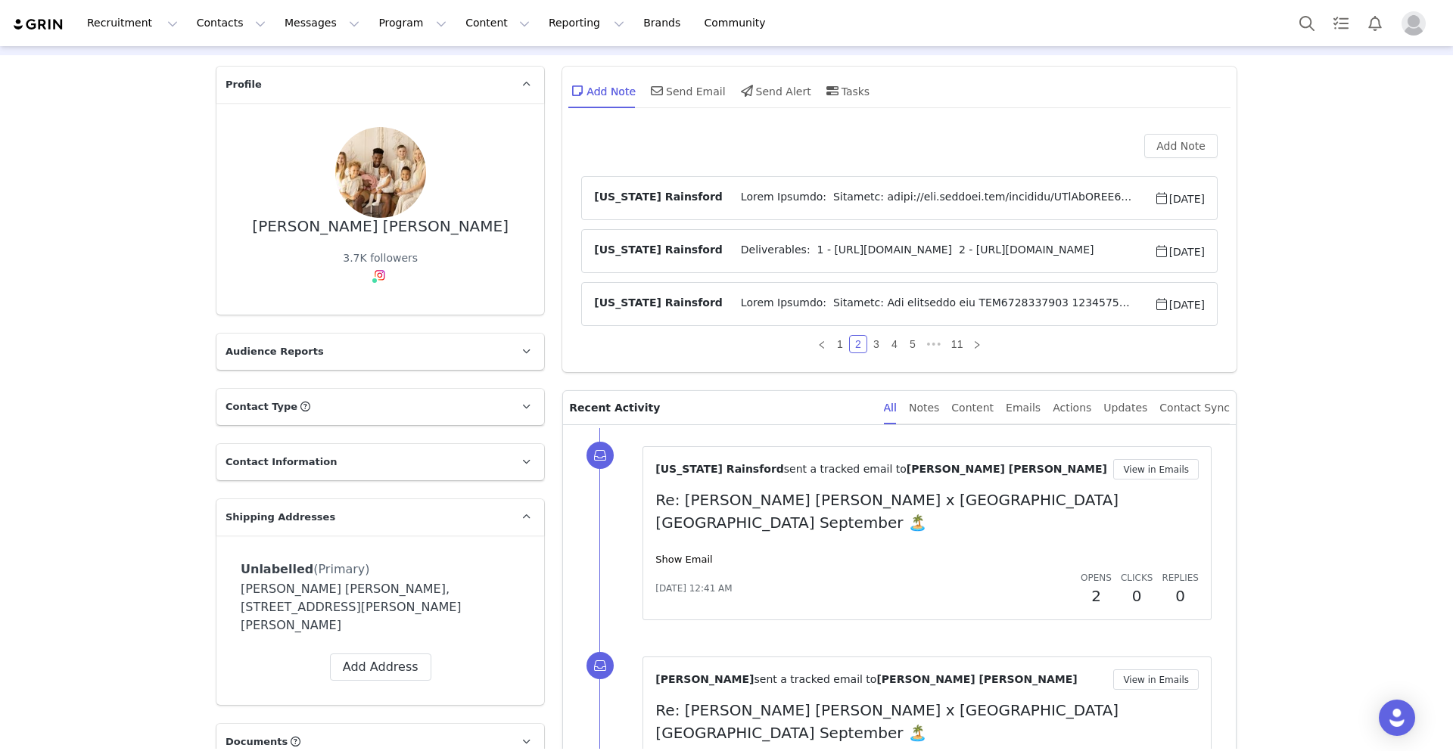
click at [732, 196] on span at bounding box center [937, 198] width 431 height 18
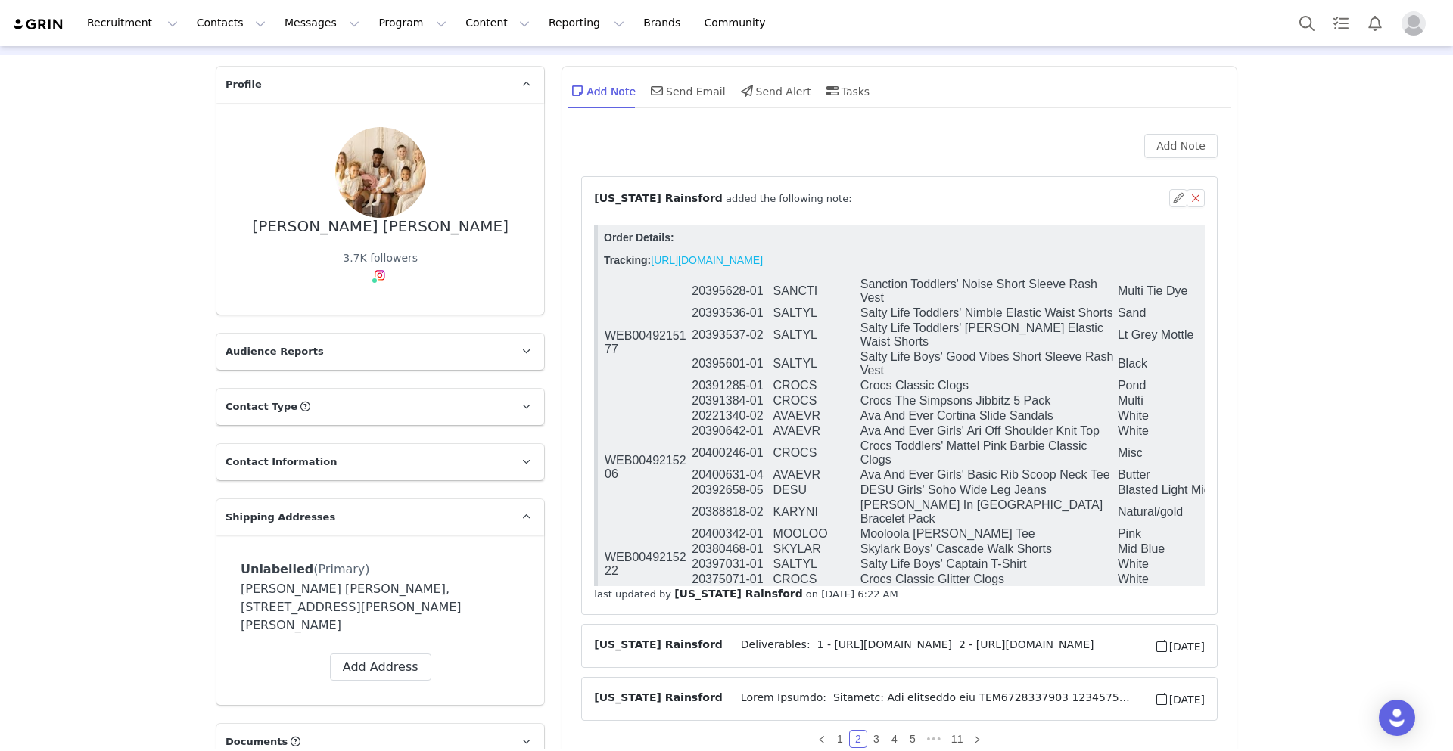
click at [728, 315] on td "20393536-01" at bounding box center [731, 313] width 81 height 15
copy tr "20393536-01"
click at [726, 328] on td "20393537-02" at bounding box center [731, 335] width 81 height 29
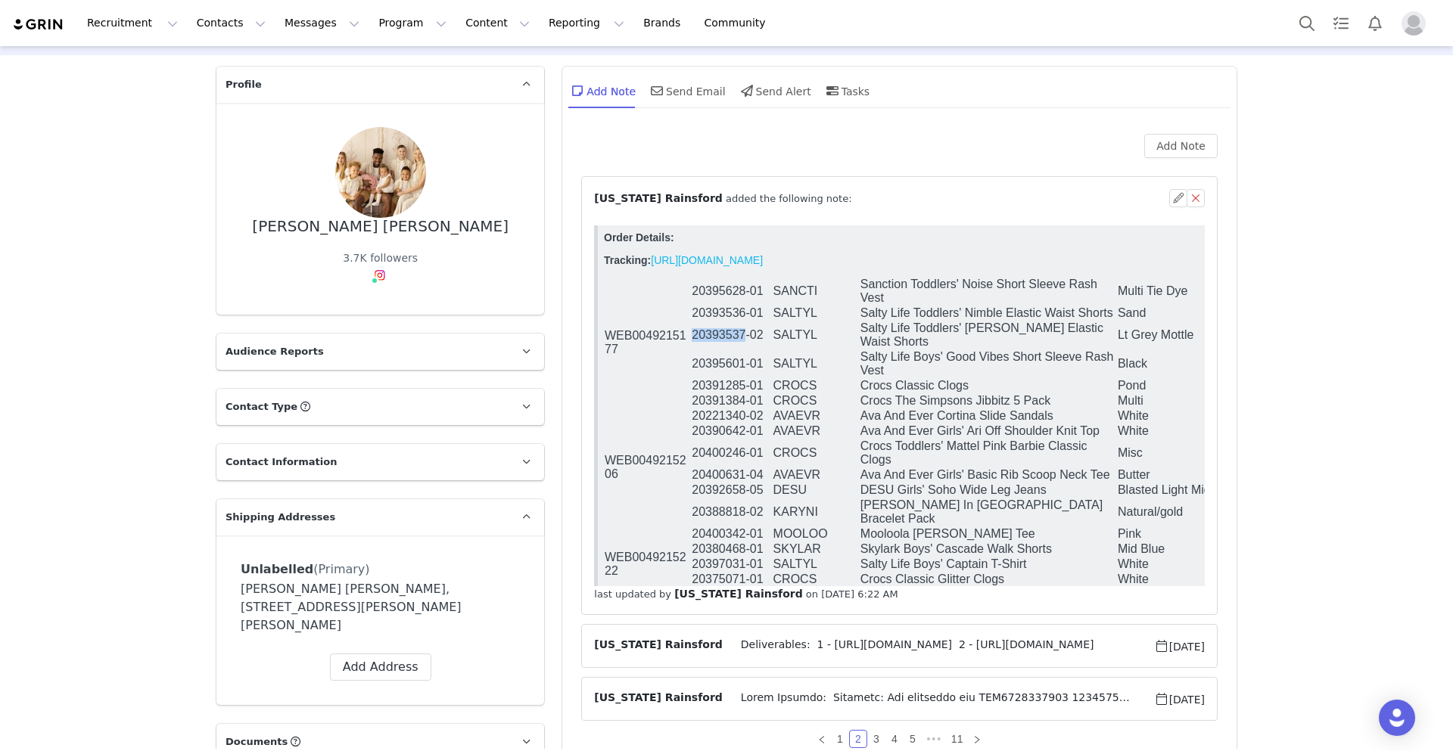
click at [726, 328] on td "20393537-02" at bounding box center [731, 335] width 81 height 29
copy tr "20393537-02"
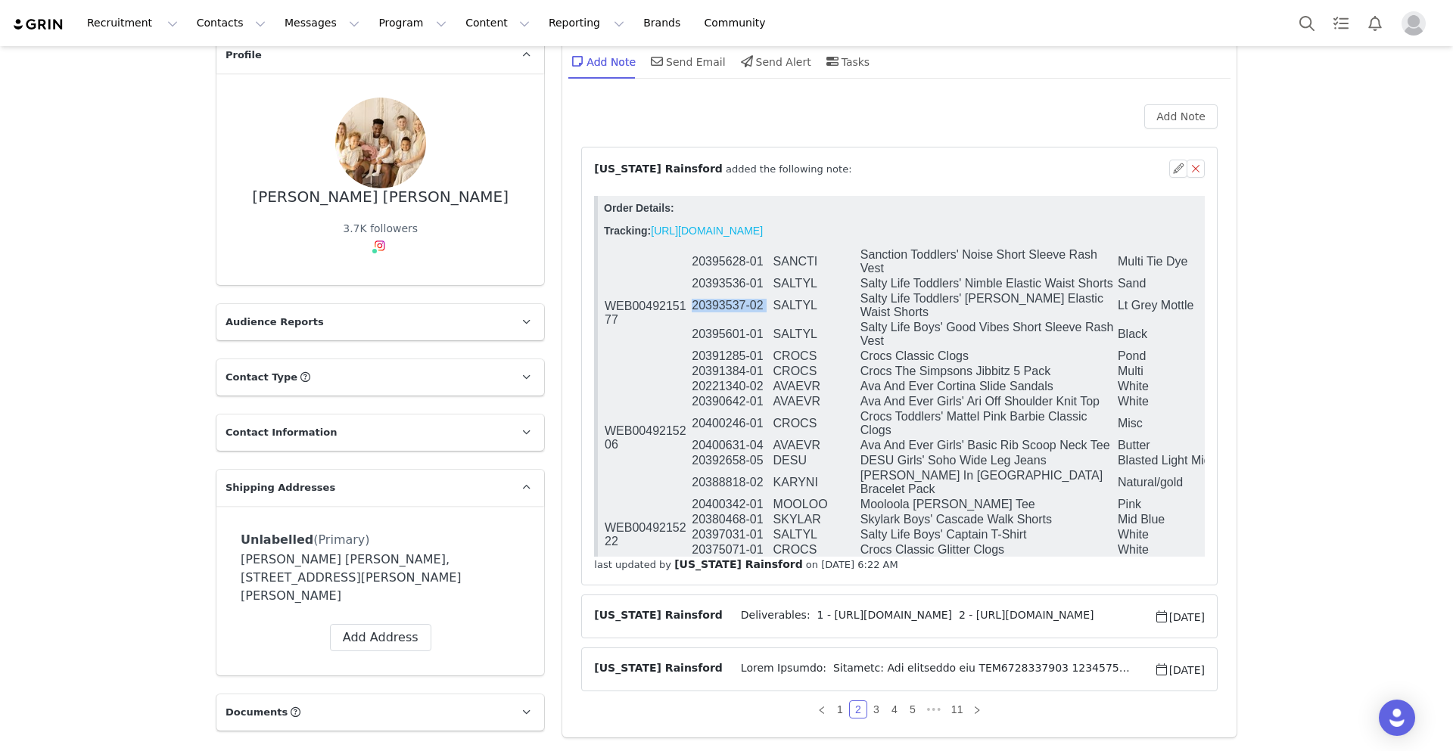
scroll to position [85, 0]
